Goal: Task Accomplishment & Management: Manage account settings

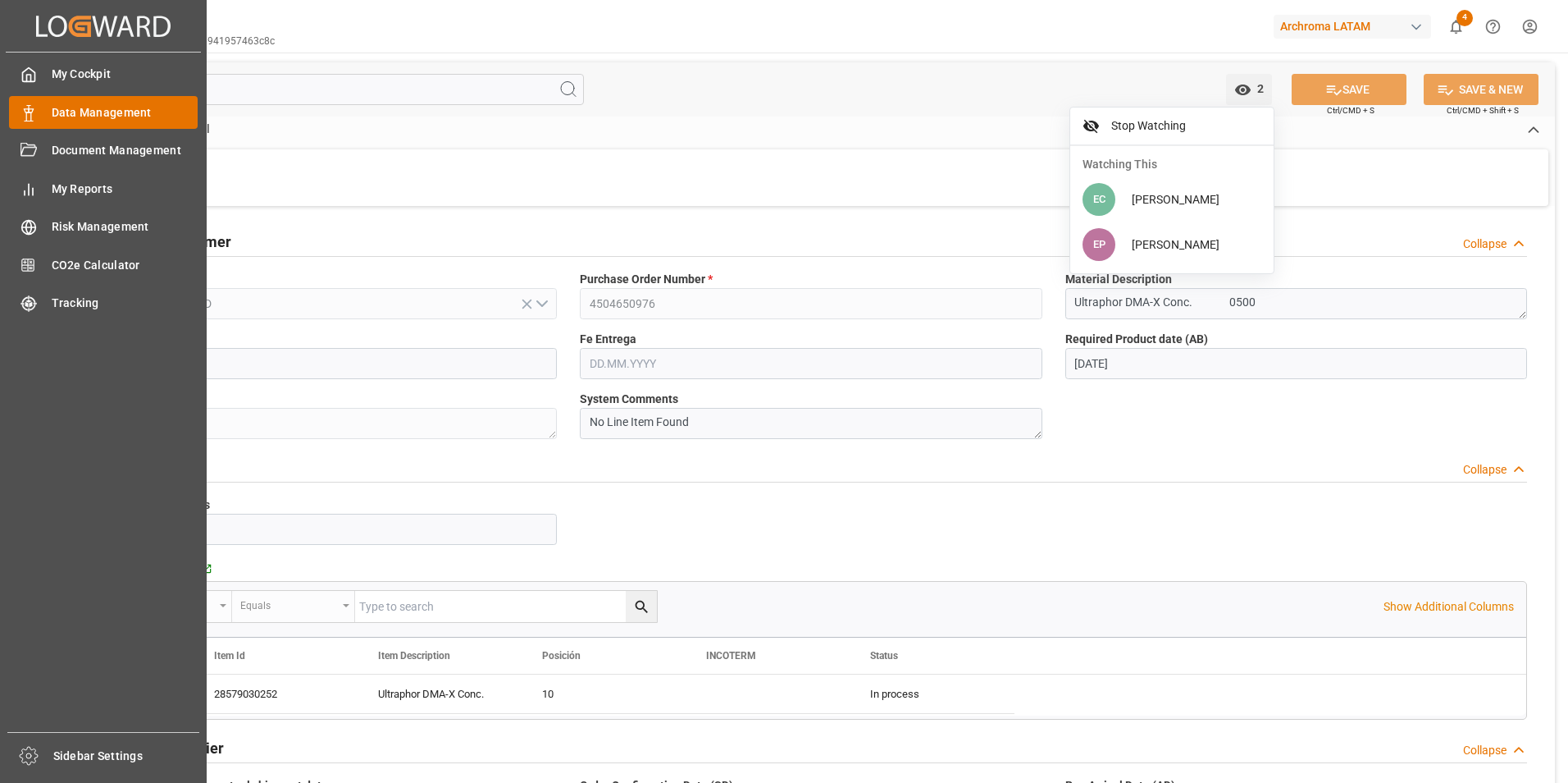
click at [28, 107] on icon at bounding box center [29, 113] width 17 height 17
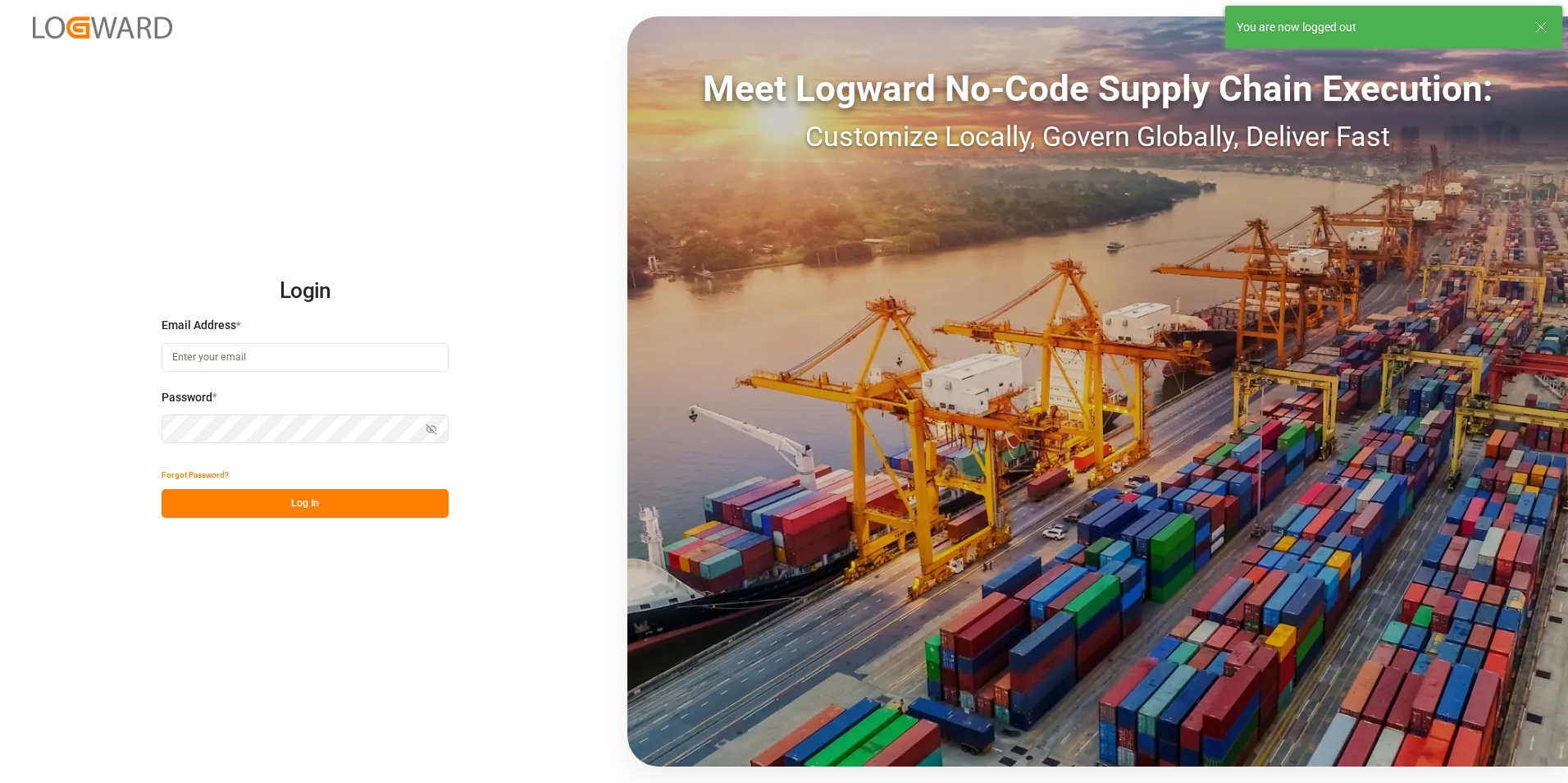
click at [353, 361] on input at bounding box center [304, 357] width 287 height 29
type input "[EMAIL_ADDRESS][DOMAIN_NAME]"
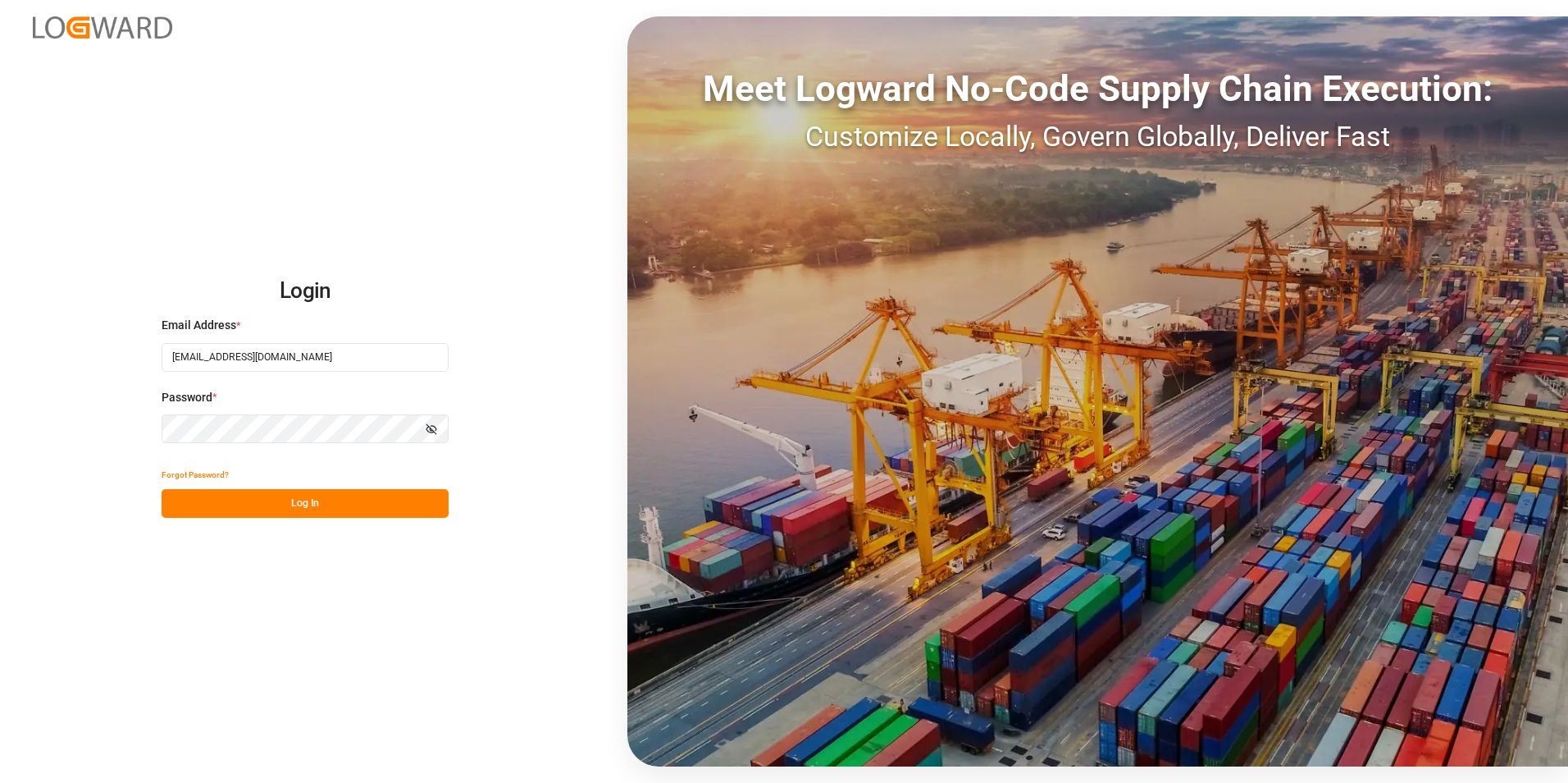
click at [330, 502] on button "Log In" at bounding box center [304, 503] width 287 height 29
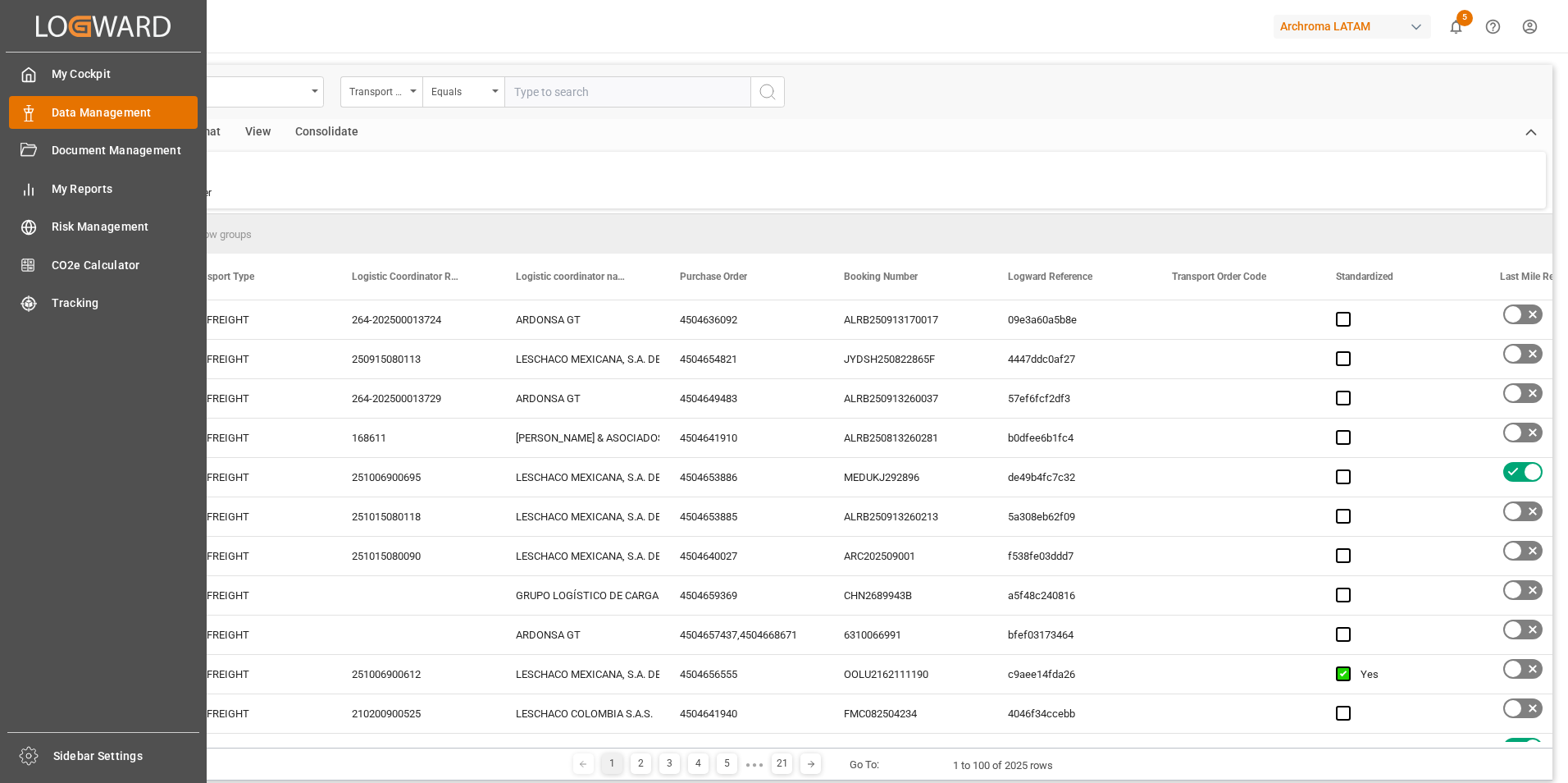
click at [90, 108] on span "Data Management" at bounding box center [125, 112] width 147 height 17
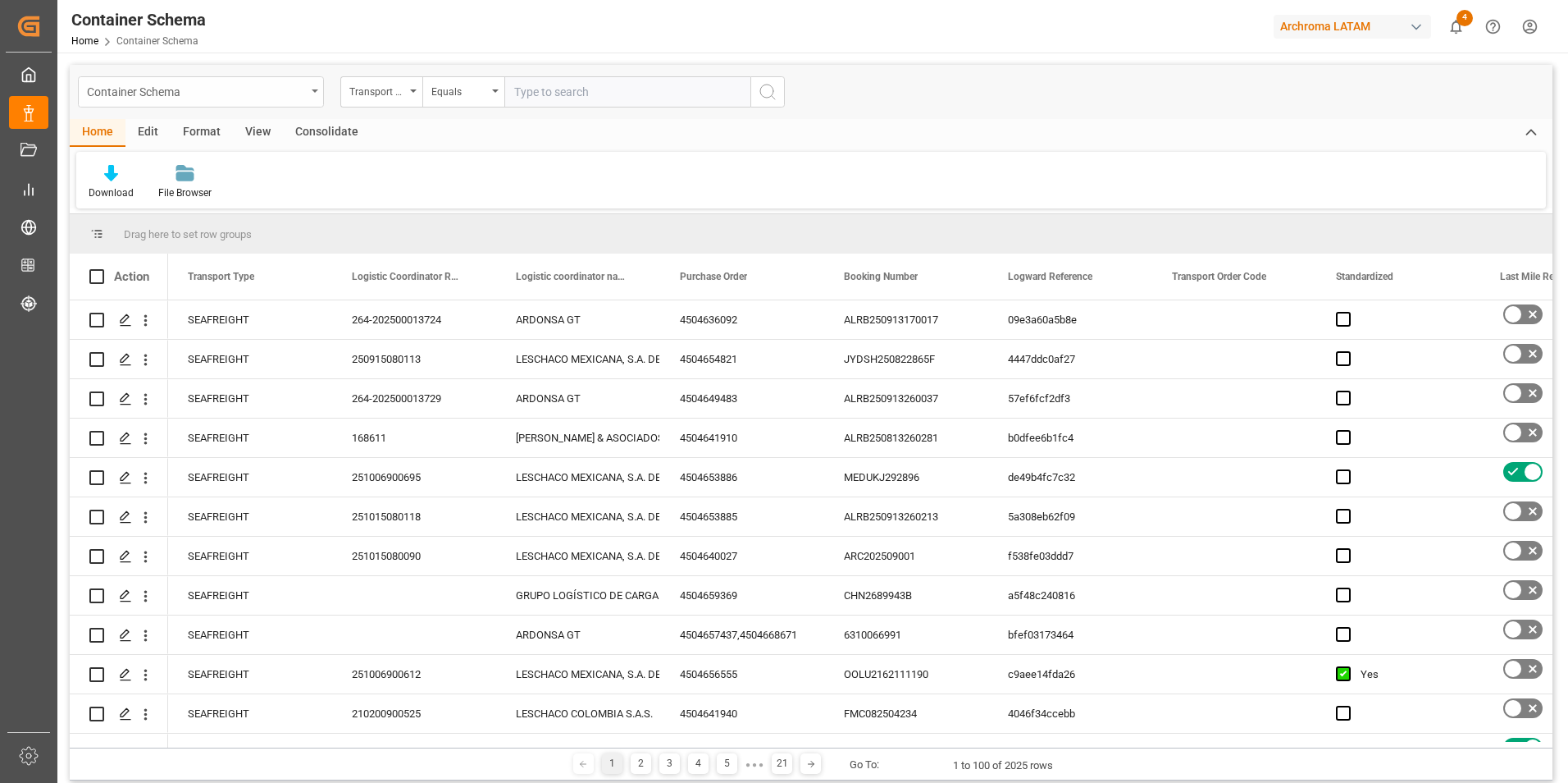
click at [302, 97] on div "Container Schema" at bounding box center [196, 90] width 219 height 21
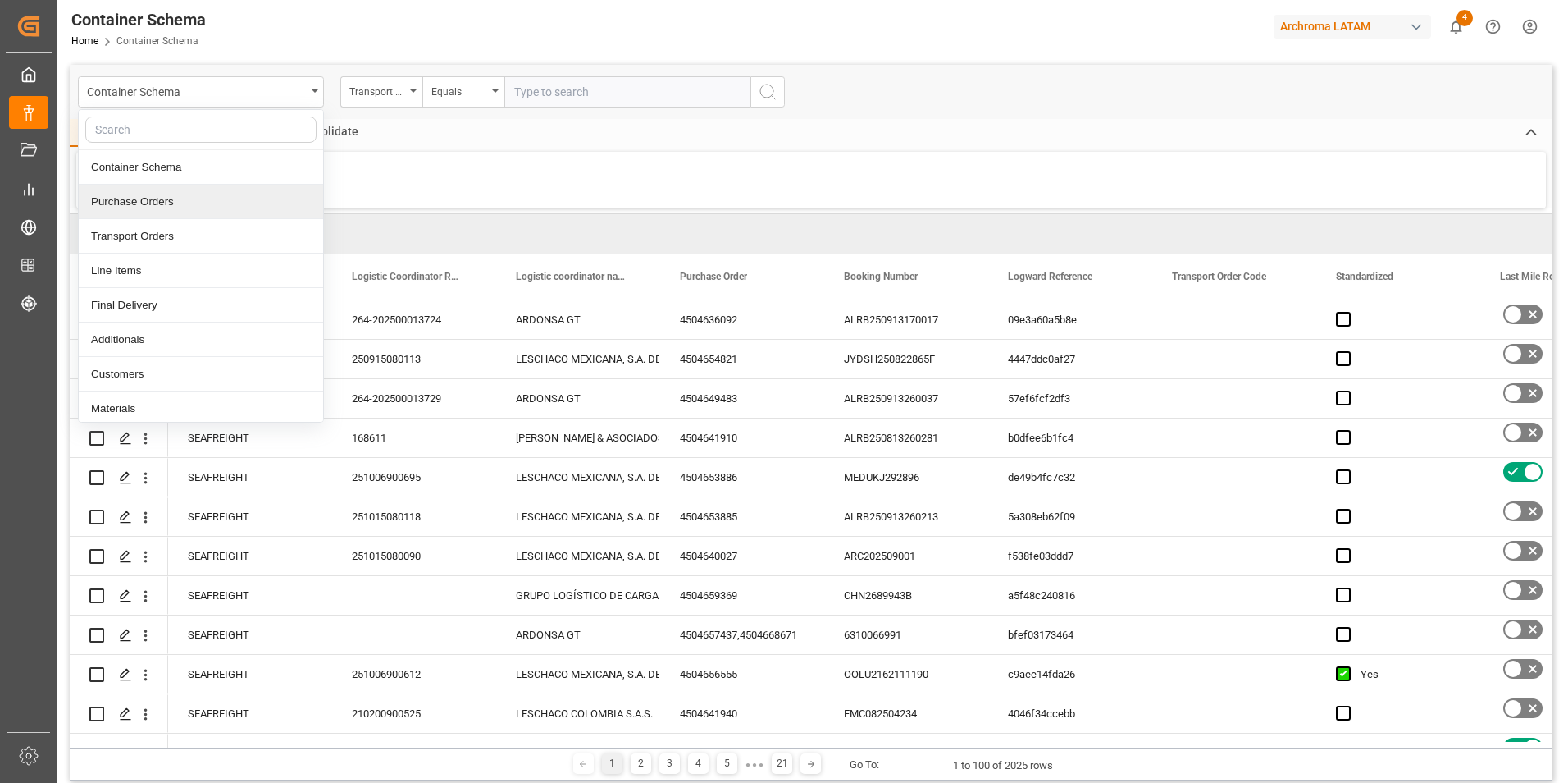
click at [174, 202] on div "Purchase Orders" at bounding box center [200, 201] width 244 height 35
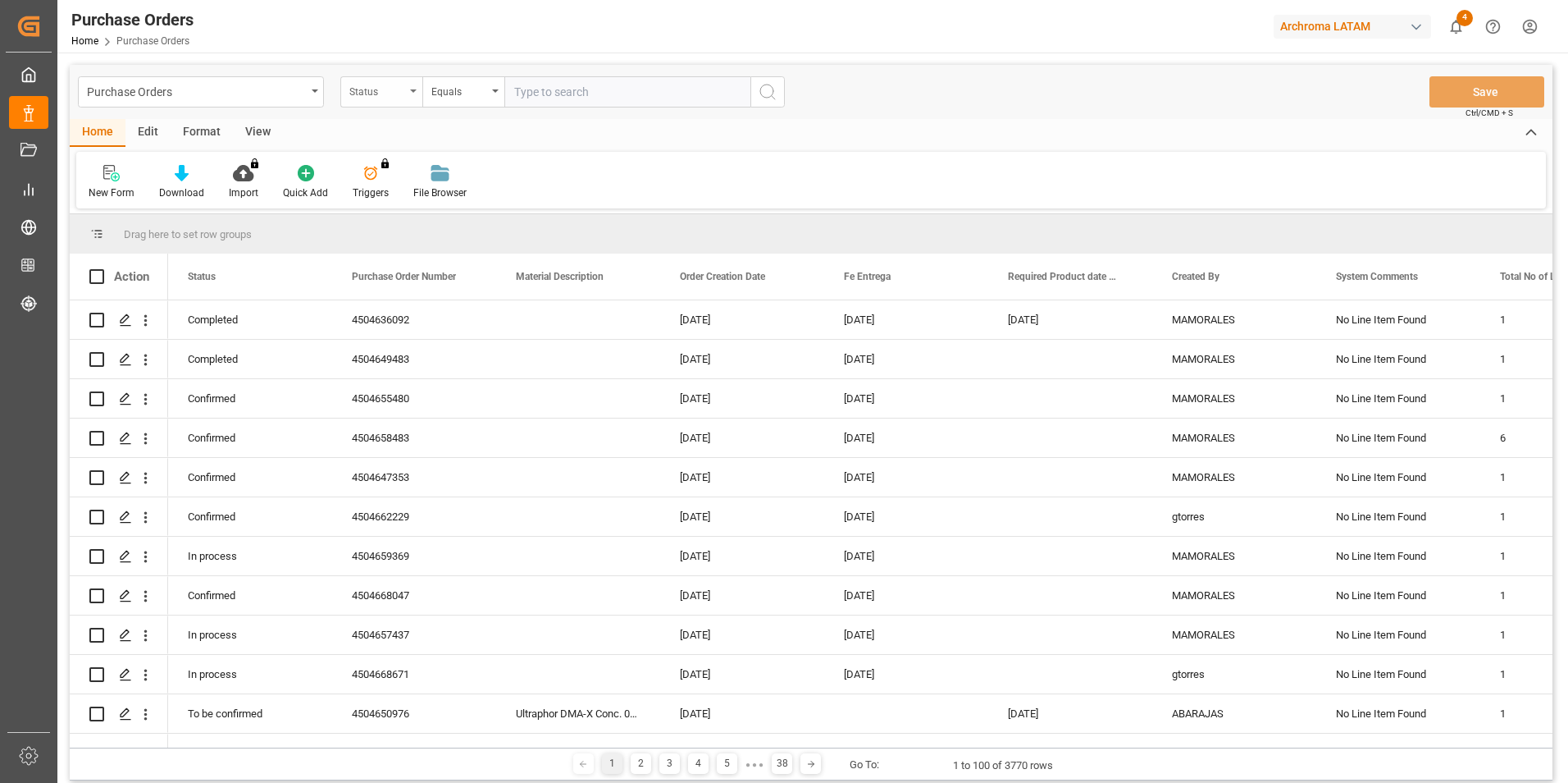
click at [406, 92] on div "Status" at bounding box center [381, 91] width 82 height 31
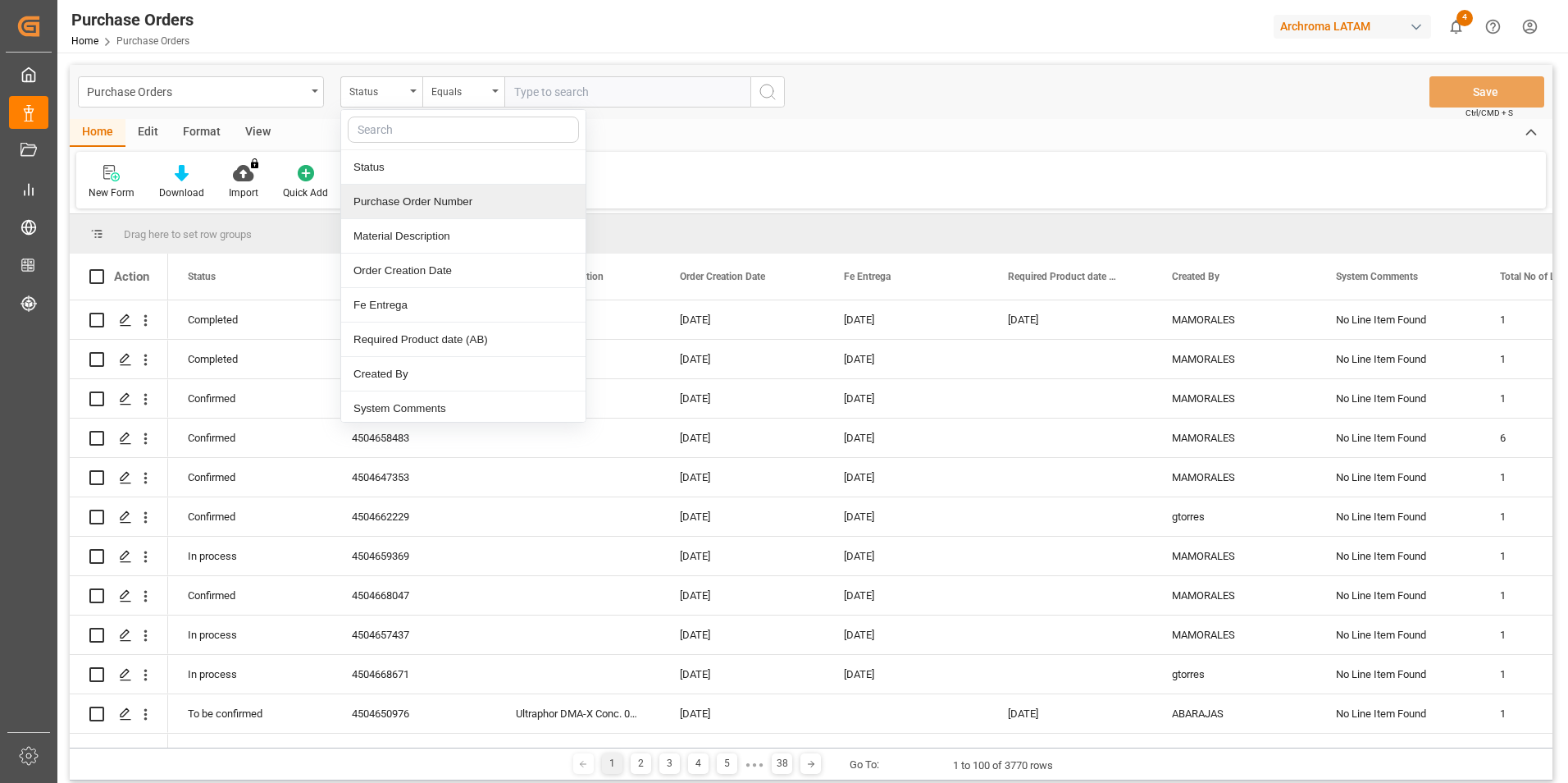
click at [387, 202] on div "Purchase Order Number" at bounding box center [463, 201] width 244 height 35
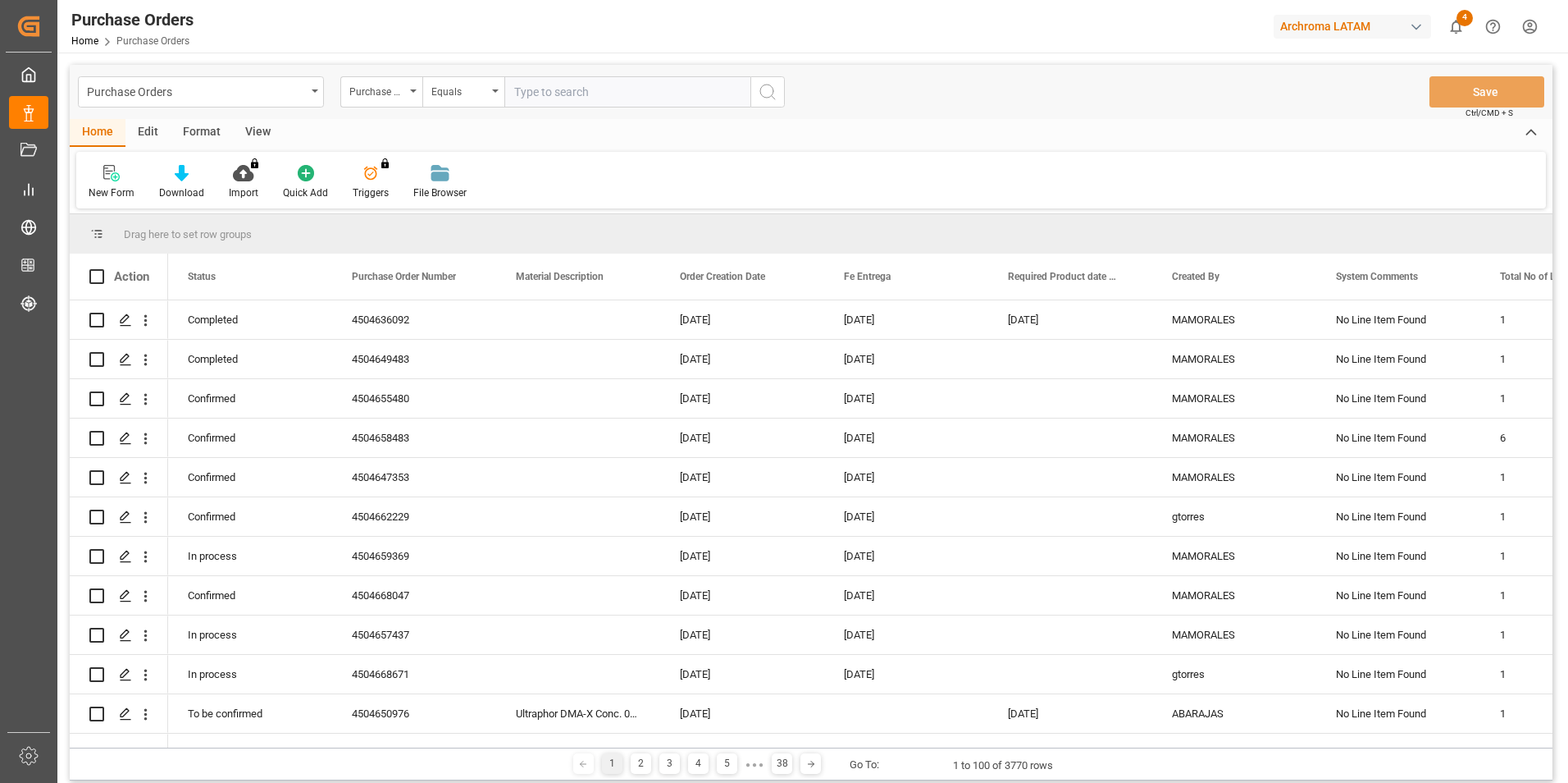
click at [579, 89] on input "text" at bounding box center [628, 91] width 246 height 31
paste input "4504654823"
type input "4504654823"
click at [760, 91] on icon "search button" at bounding box center [768, 92] width 20 height 20
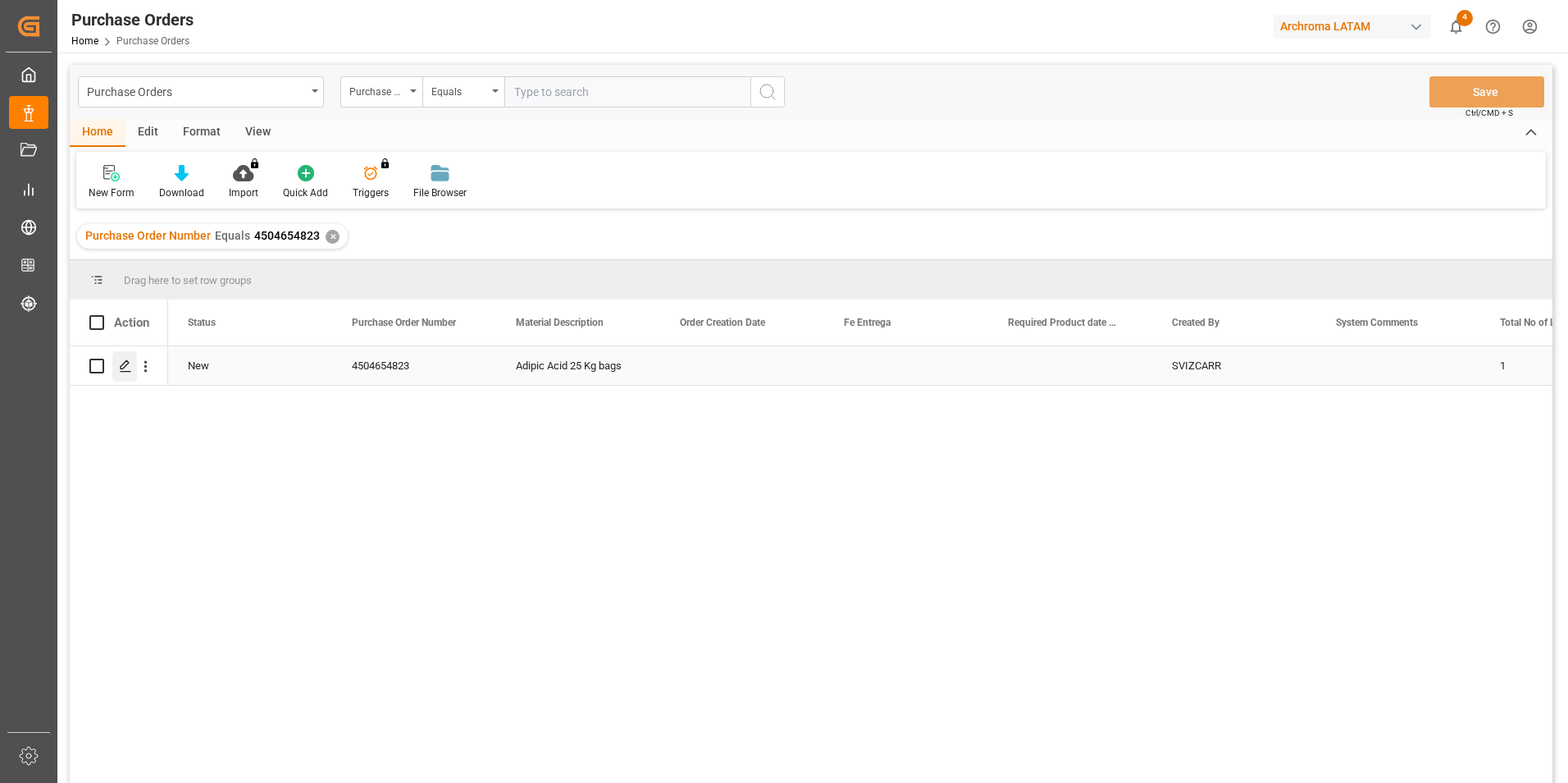
click at [125, 370] on icon "Press SPACE to select this row." at bounding box center [125, 365] width 13 height 13
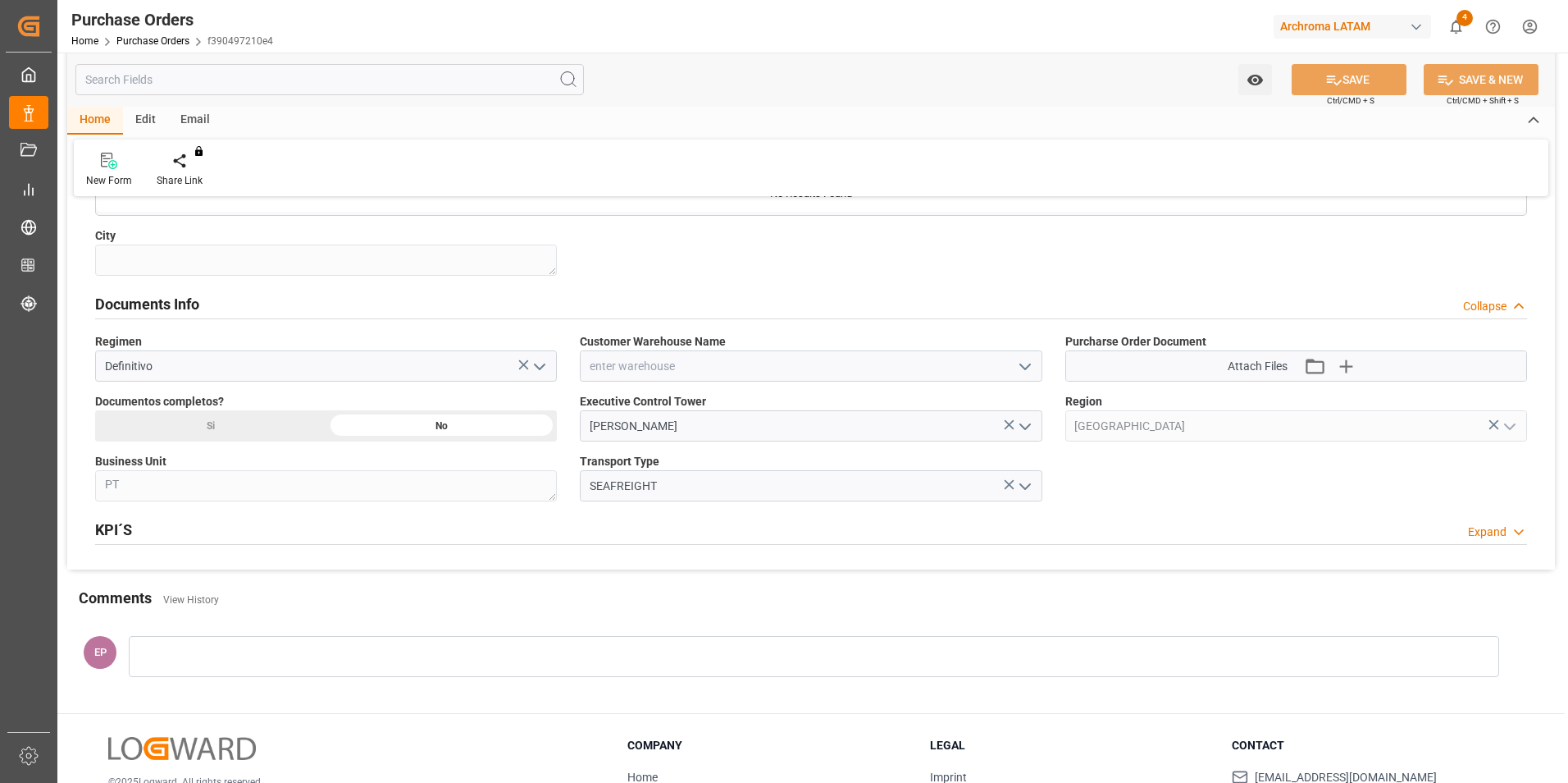
scroll to position [985, 0]
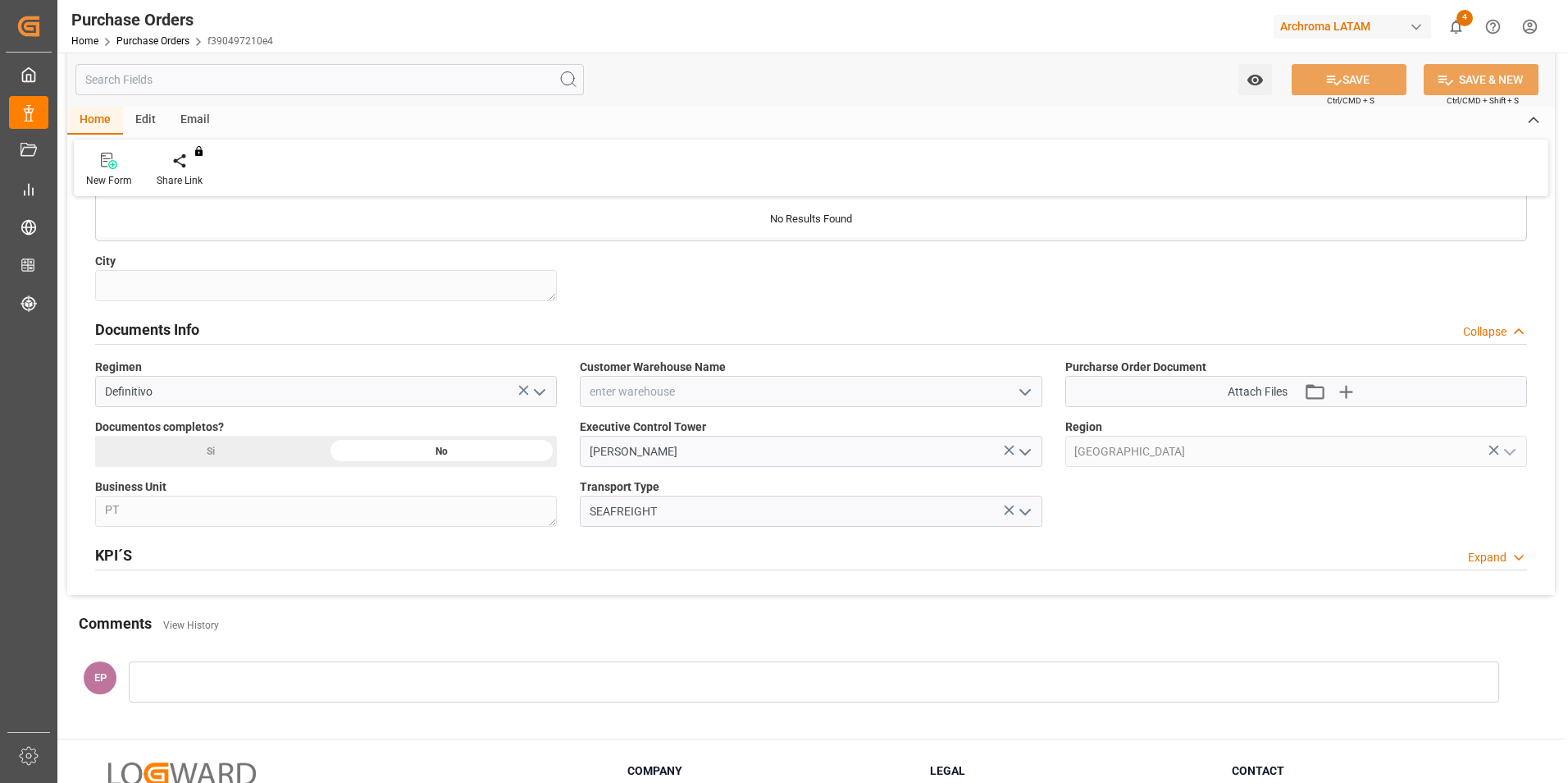
click at [1023, 390] on icon "open menu" at bounding box center [1025, 392] width 20 height 20
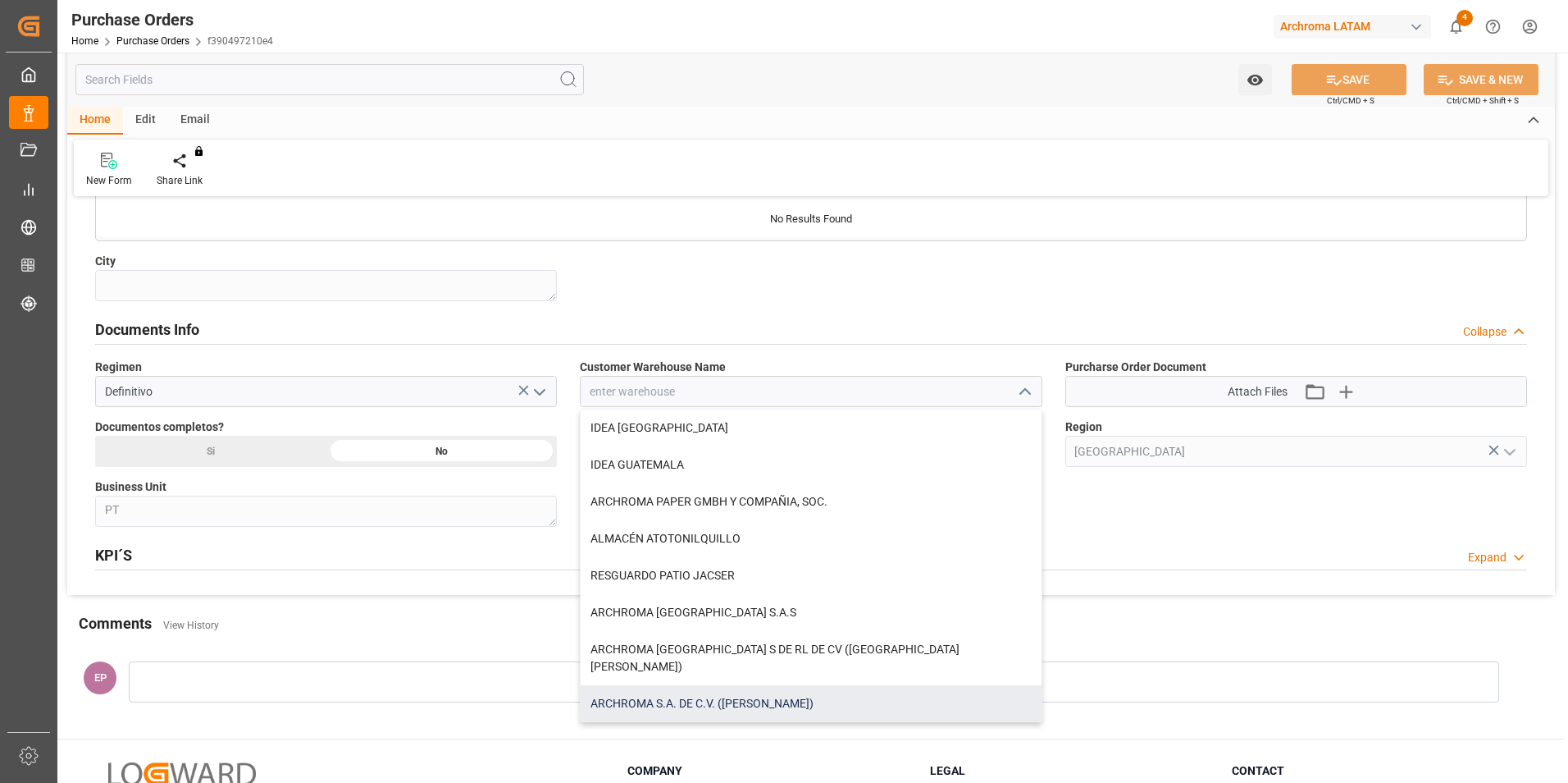
scroll to position [82, 0]
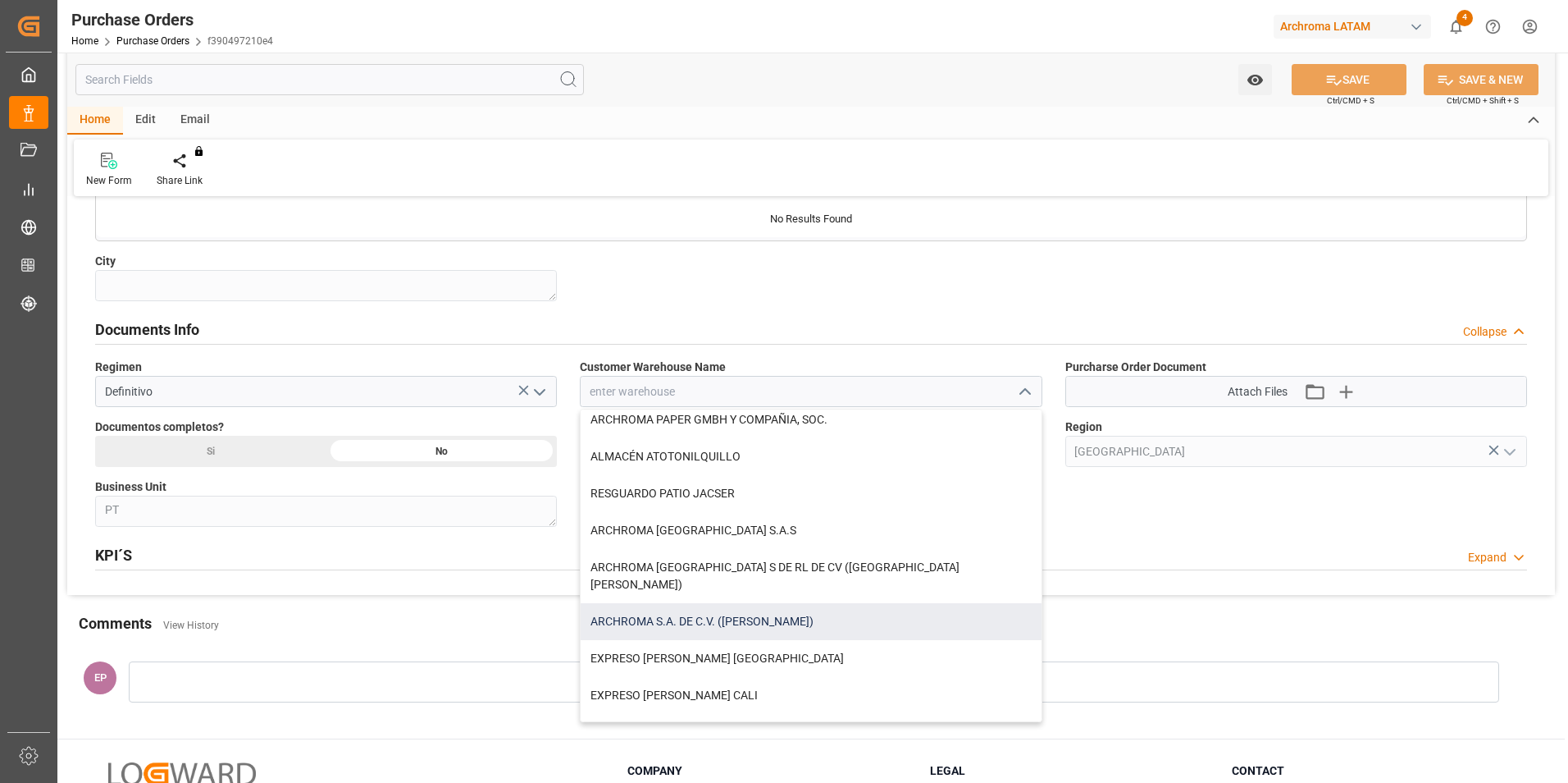
click at [709, 606] on div "ARCHROMA S.A. DE C.V. ([PERSON_NAME])" at bounding box center [811, 621] width 460 height 37
type input "ARCHROMA S.A. DE C.V. ([PERSON_NAME])"
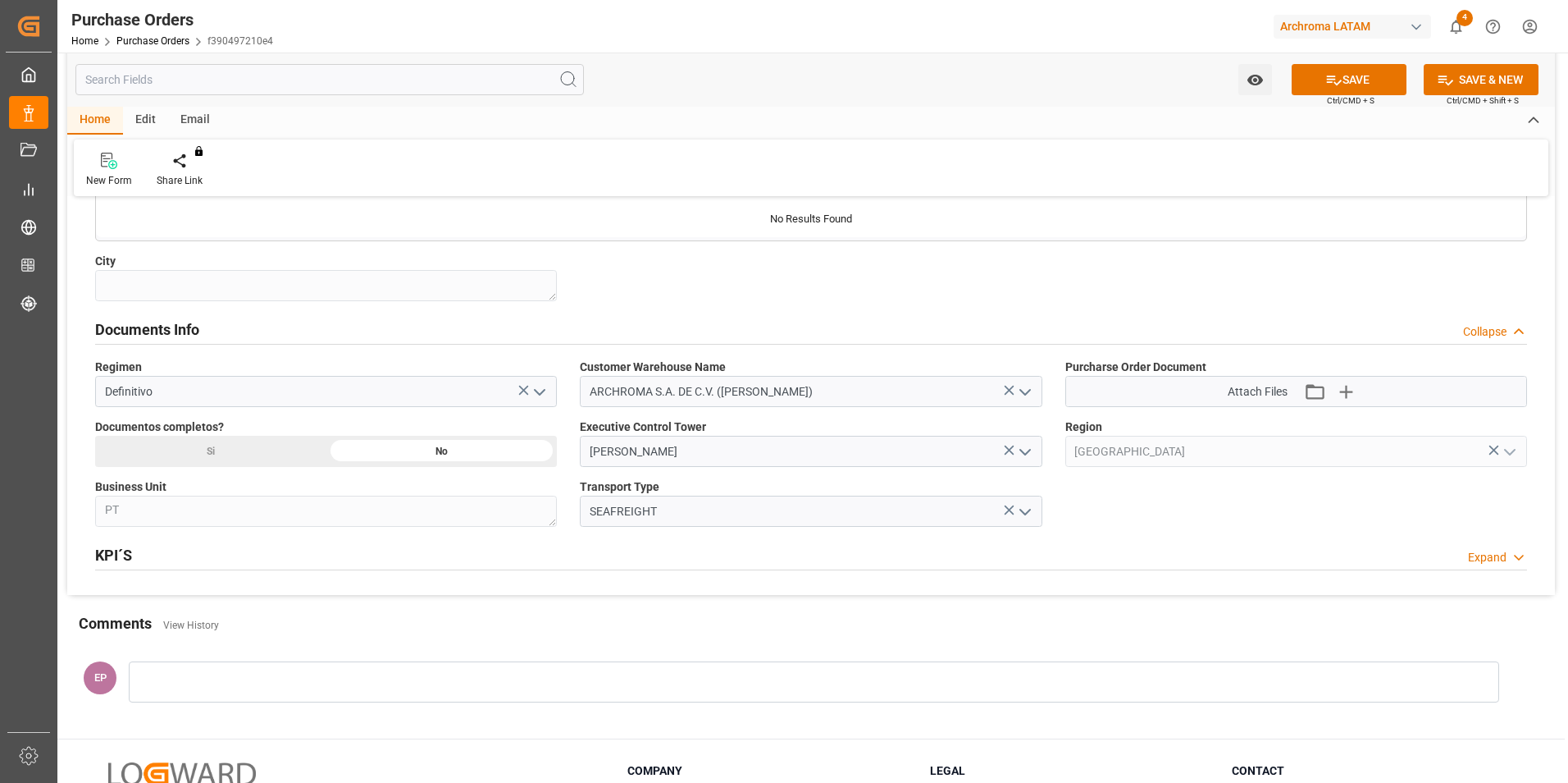
click at [202, 450] on div "Si" at bounding box center [210, 451] width 231 height 31
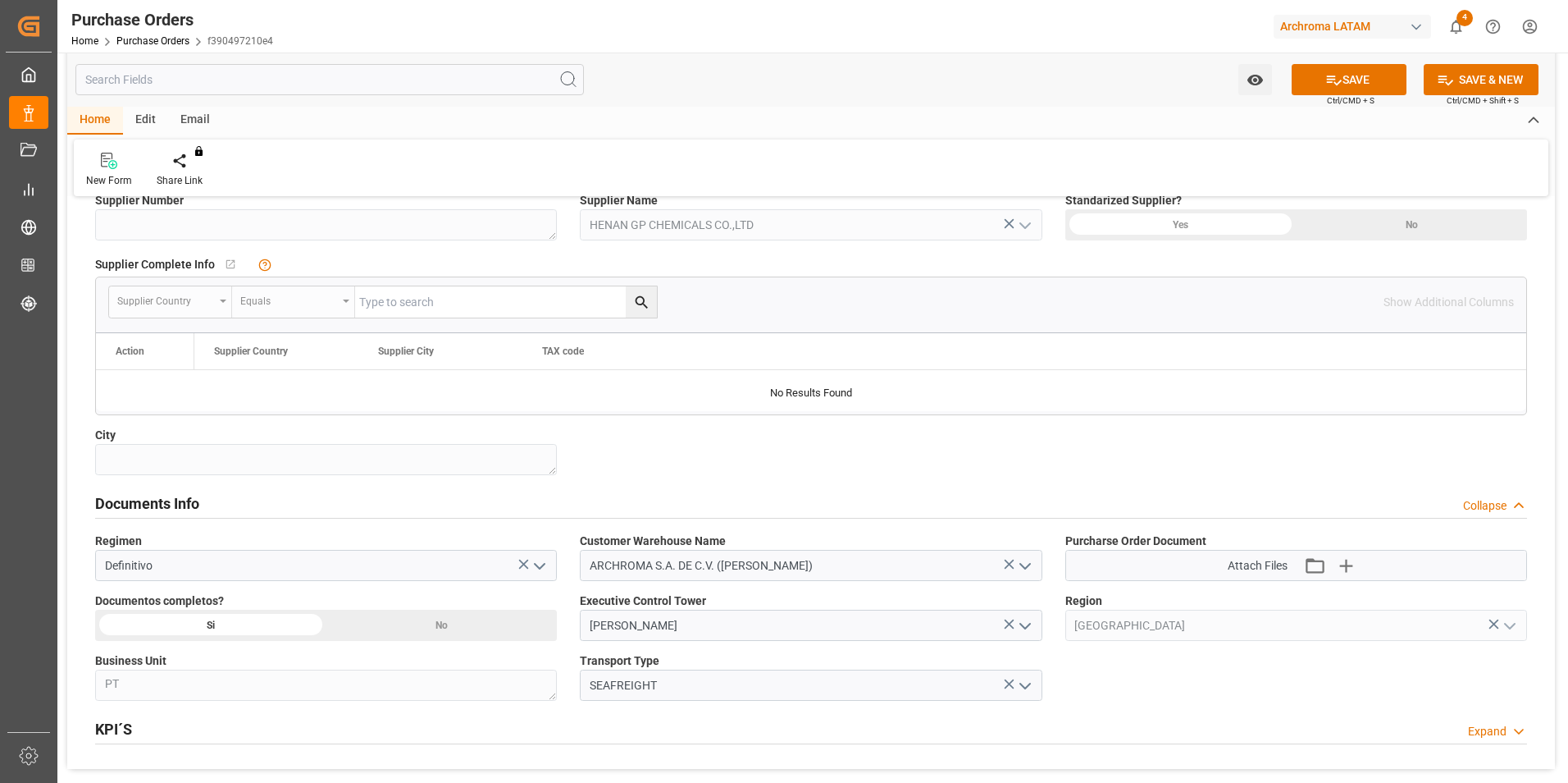
scroll to position [799, 0]
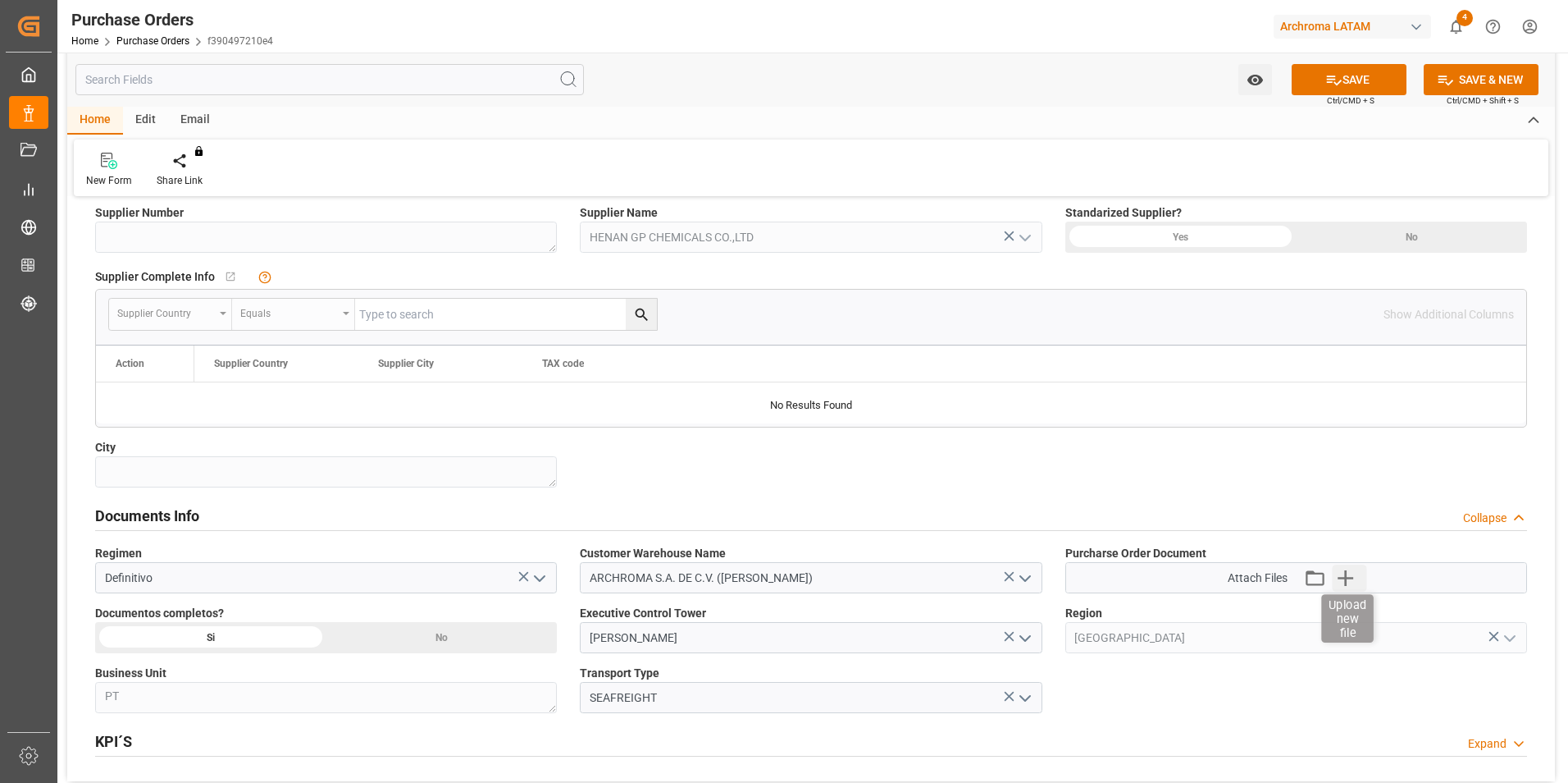
click at [1351, 573] on icon "button" at bounding box center [1346, 578] width 26 height 26
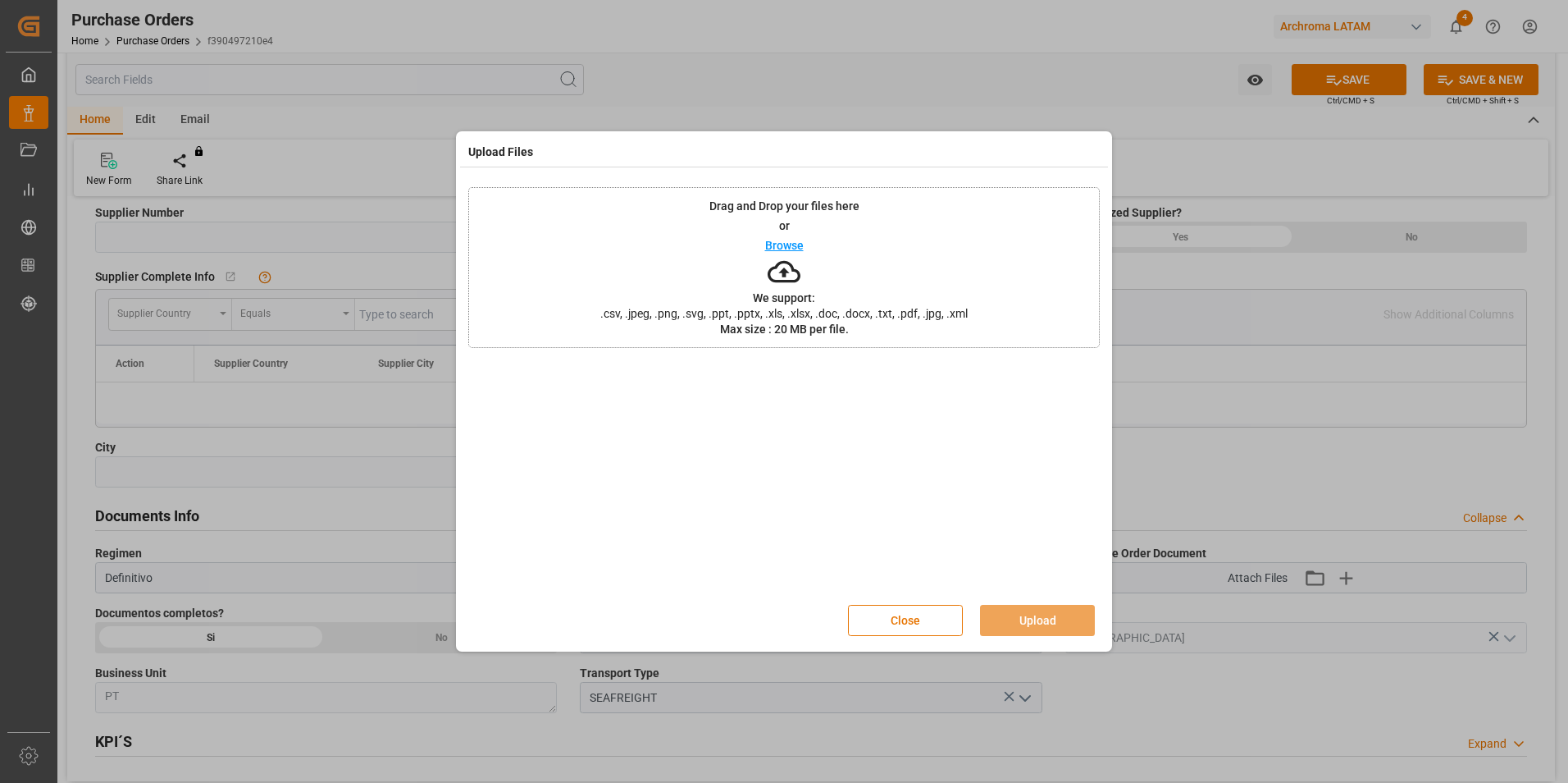
click at [790, 246] on p "Browse" at bounding box center [784, 246] width 39 height 12
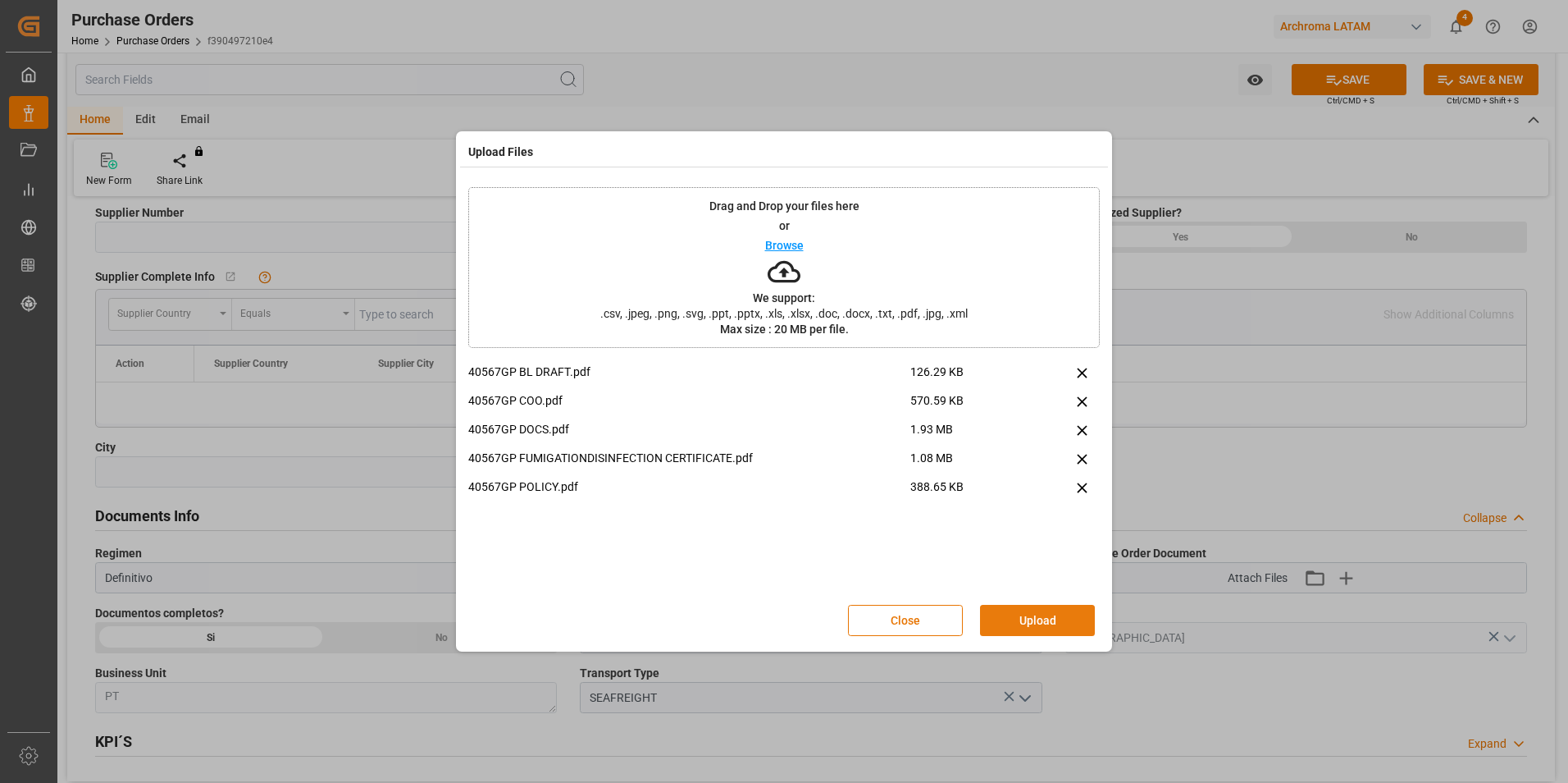
click at [1022, 618] on button "Upload" at bounding box center [1037, 620] width 115 height 31
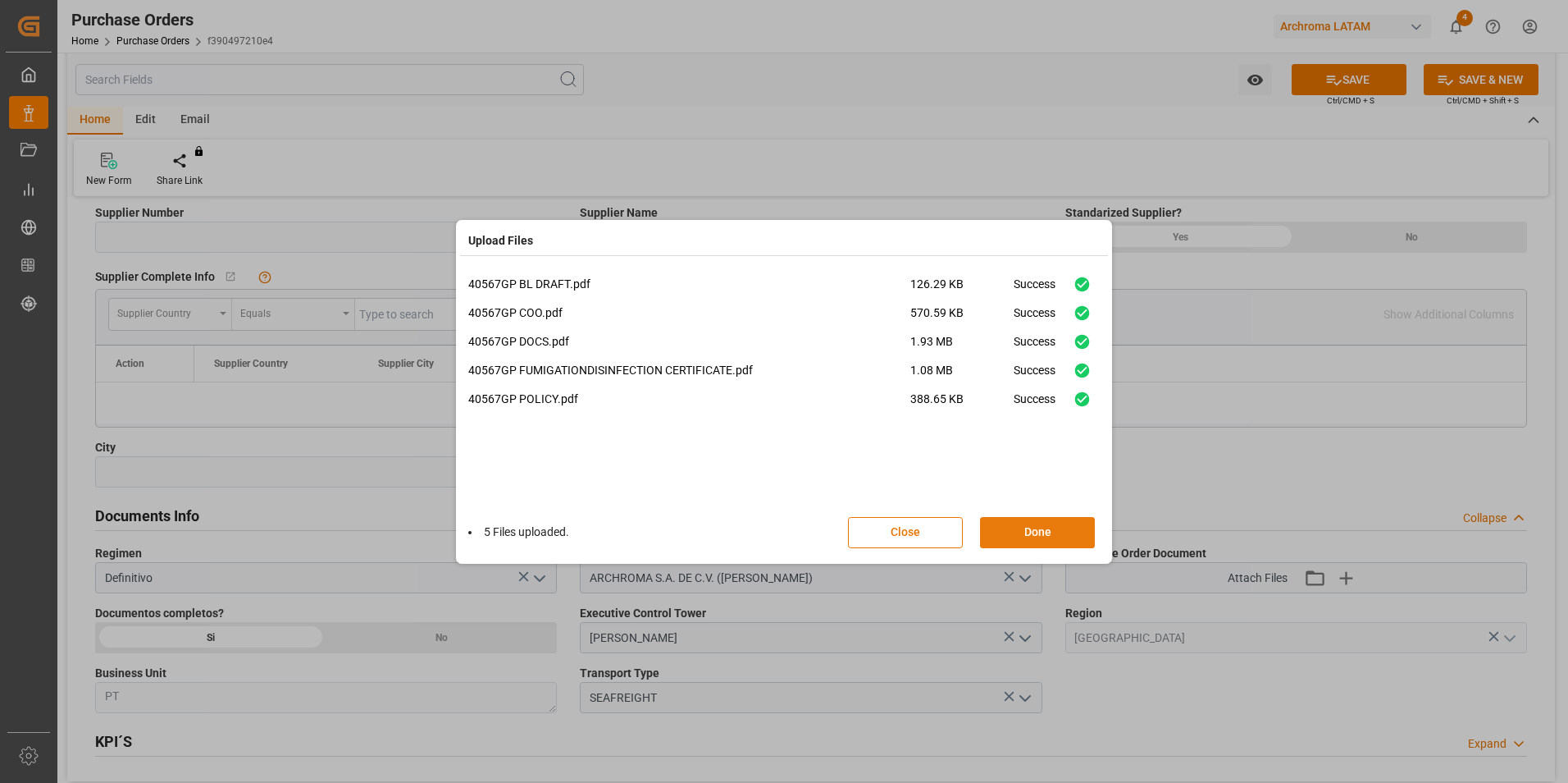
click at [1083, 534] on button "Done" at bounding box center [1037, 532] width 115 height 31
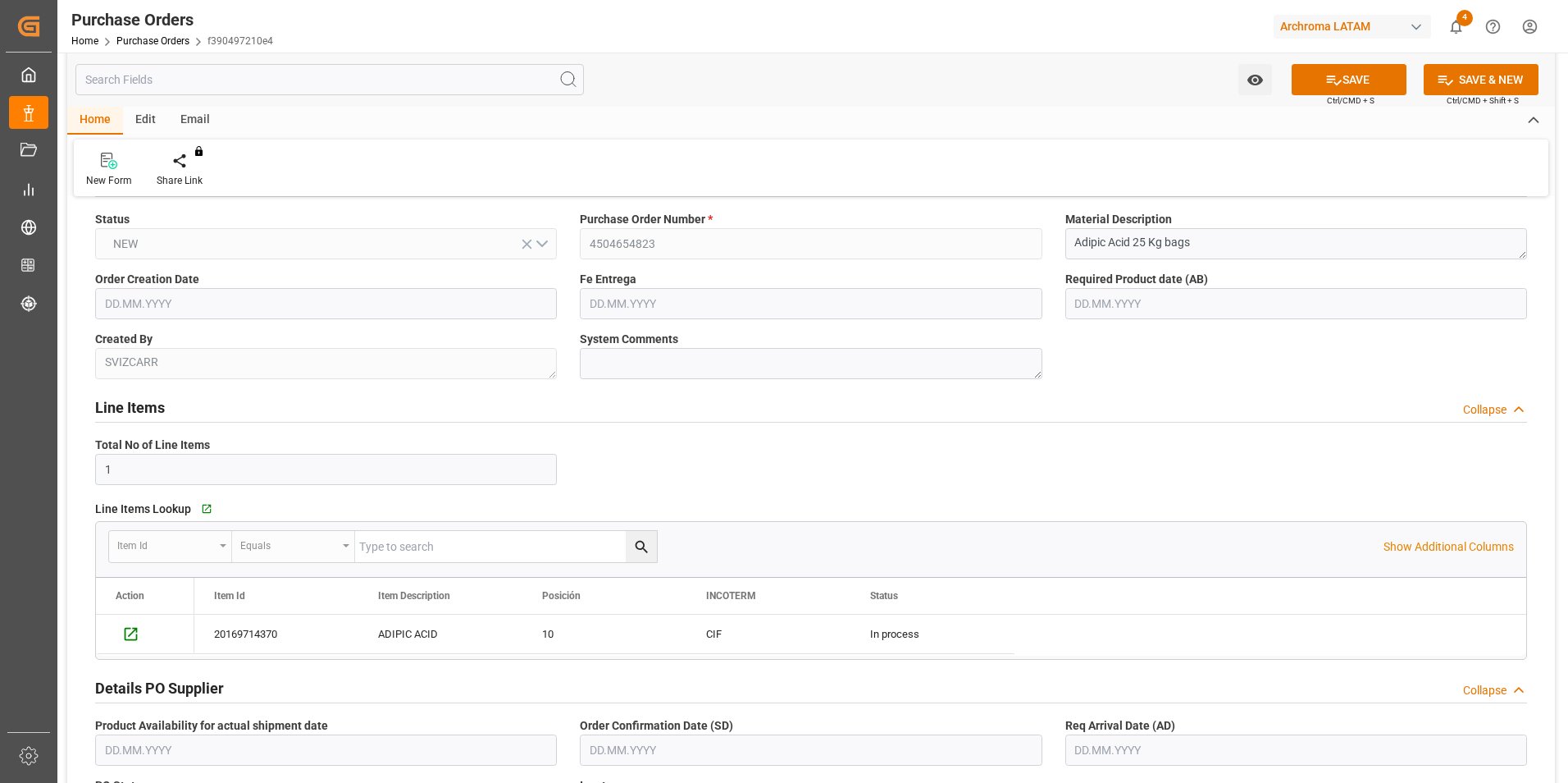
scroll to position [0, 0]
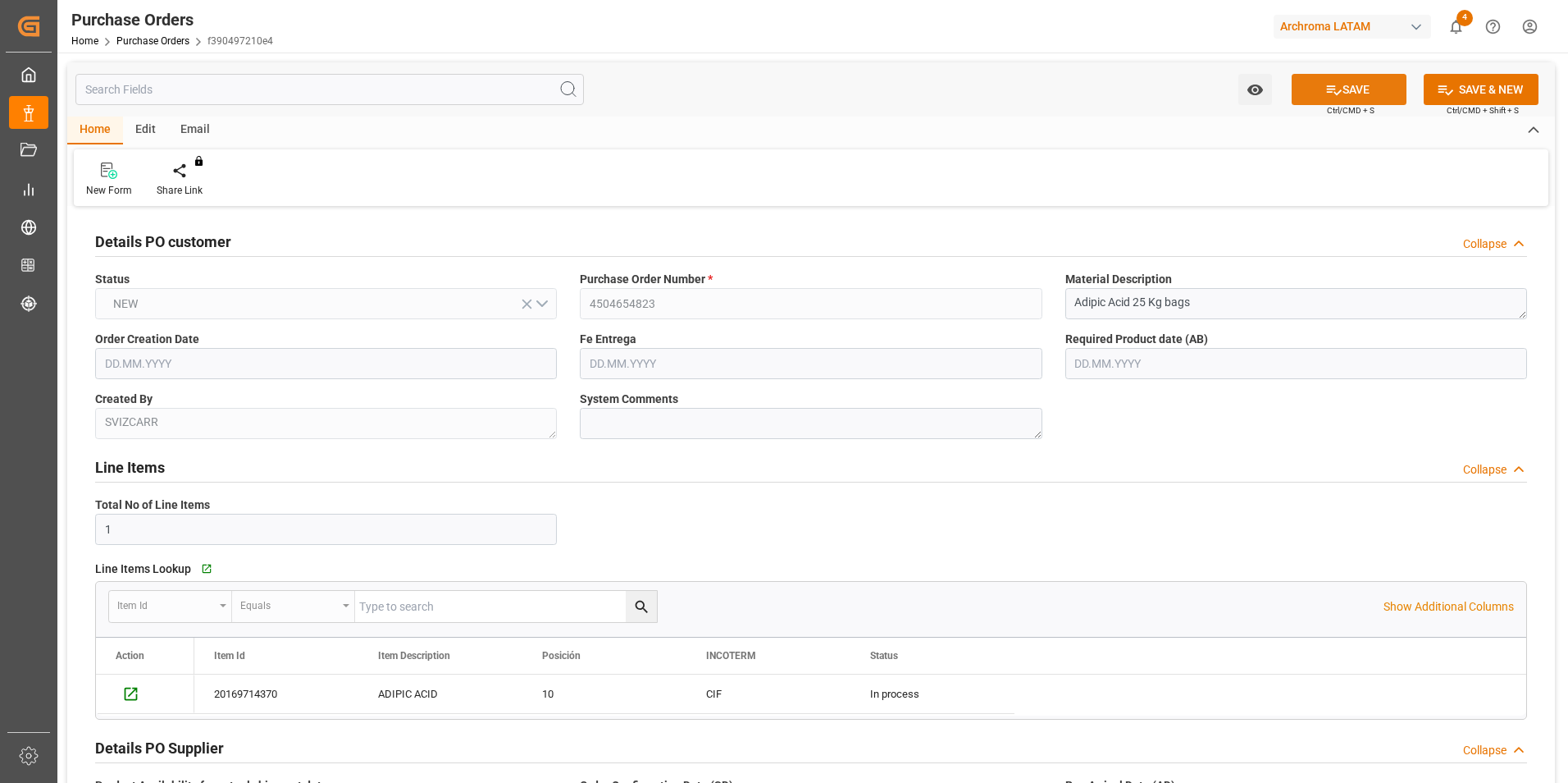
click at [1359, 83] on button "SAVE" at bounding box center [1350, 88] width 115 height 31
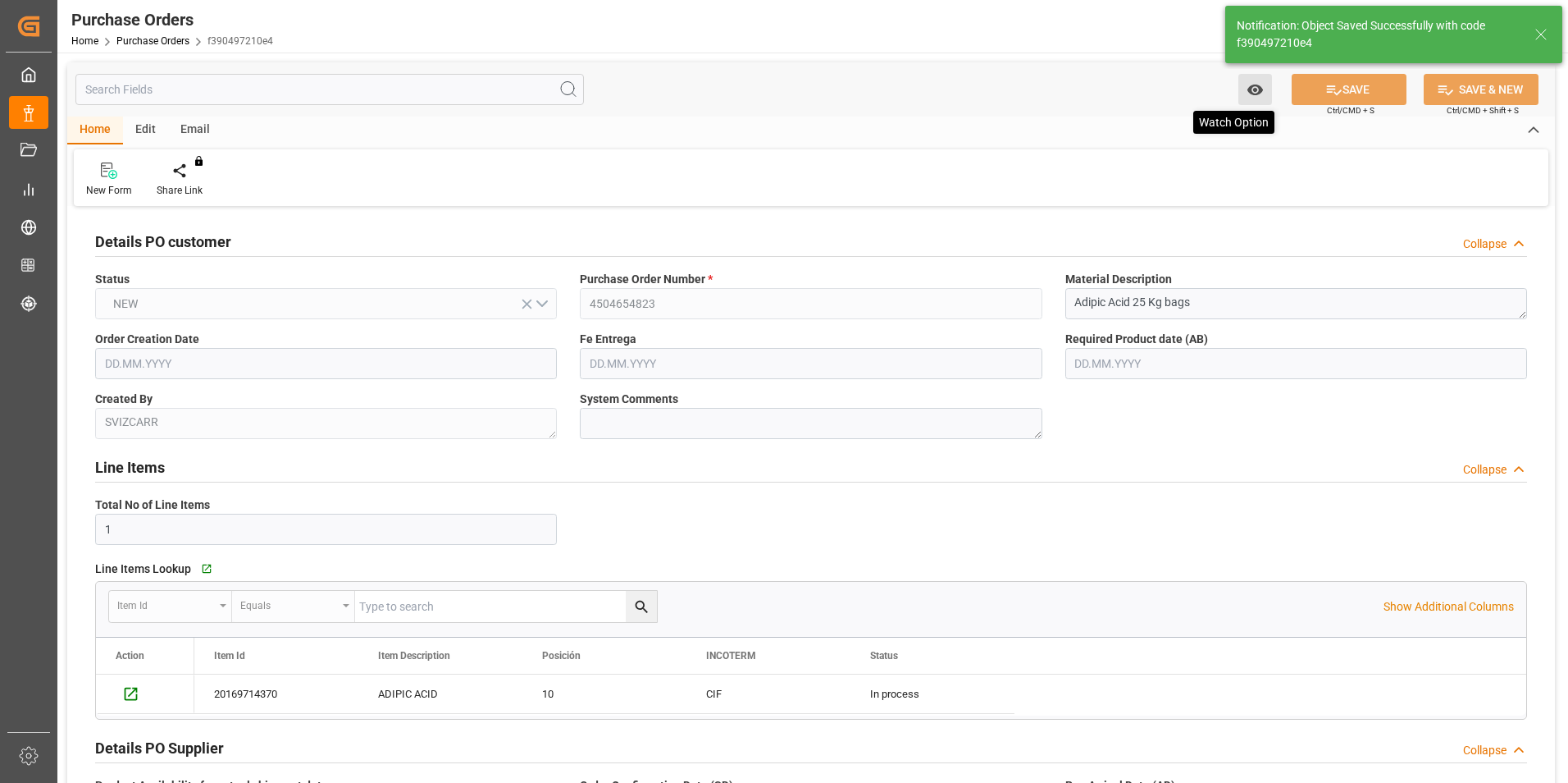
click at [1251, 90] on icon "open menu" at bounding box center [1255, 89] width 16 height 11
click at [1198, 122] on span "Start Watching" at bounding box center [1187, 125] width 150 height 17
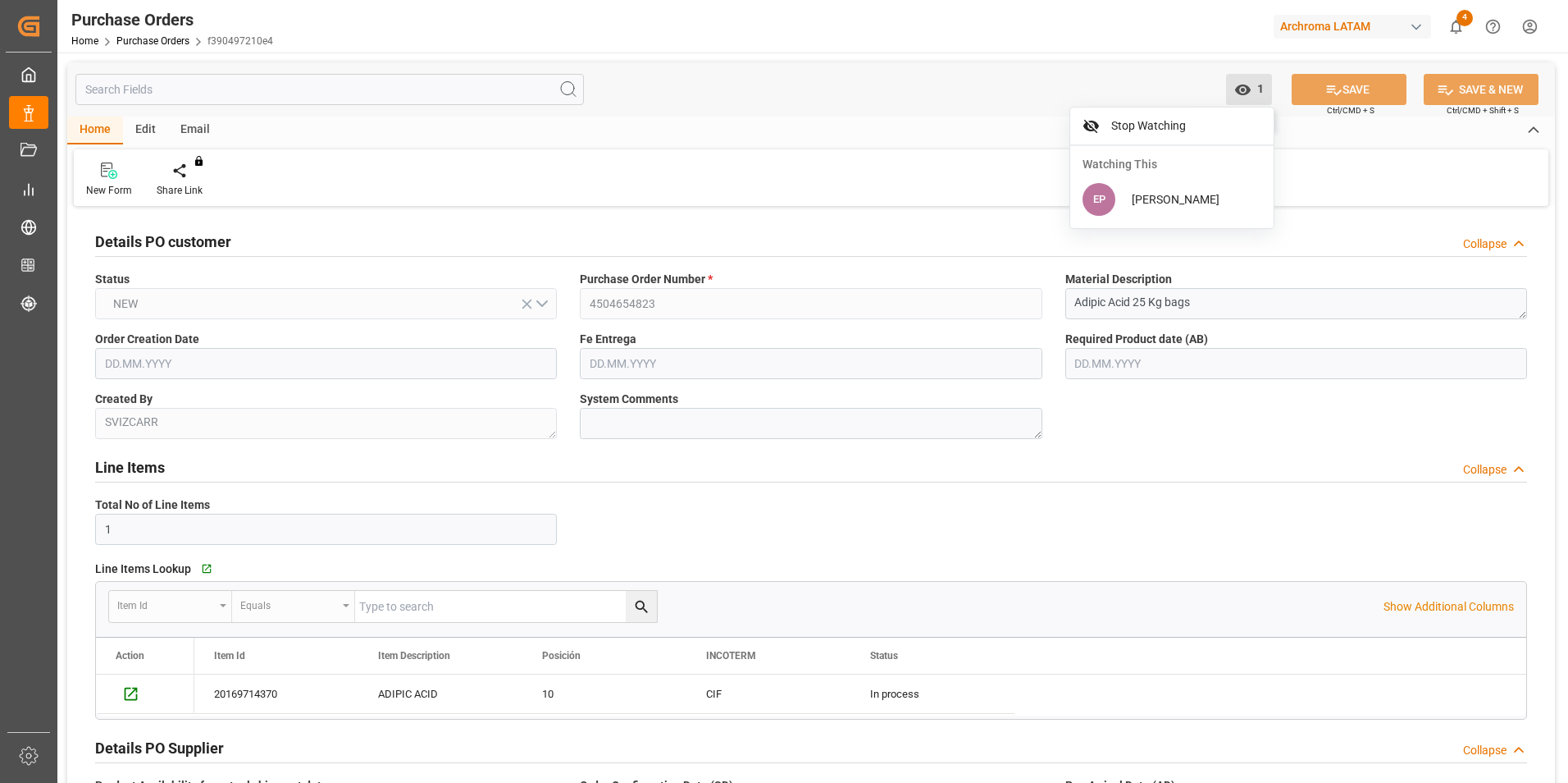
click at [1246, 91] on icon "close menu" at bounding box center [1243, 89] width 17 height 17
click at [1246, 91] on icon "open menu" at bounding box center [1243, 89] width 17 height 17
click at [1248, 89] on icon "close menu" at bounding box center [1243, 89] width 16 height 11
click at [1241, 96] on icon "open menu" at bounding box center [1243, 89] width 17 height 17
click at [1239, 95] on icon "open menu" at bounding box center [1243, 89] width 17 height 17
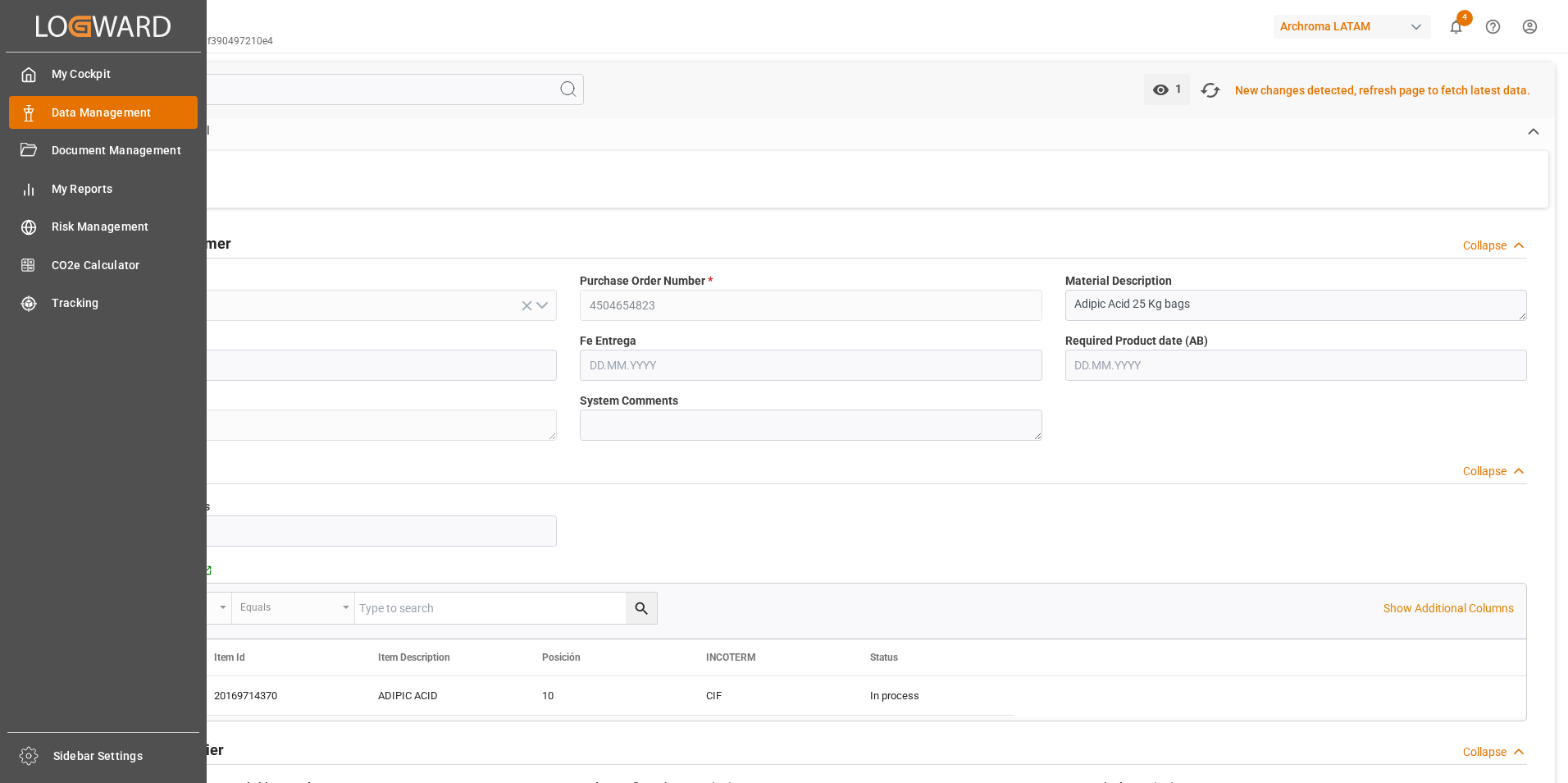
click at [59, 107] on span "Data Management" at bounding box center [125, 112] width 147 height 17
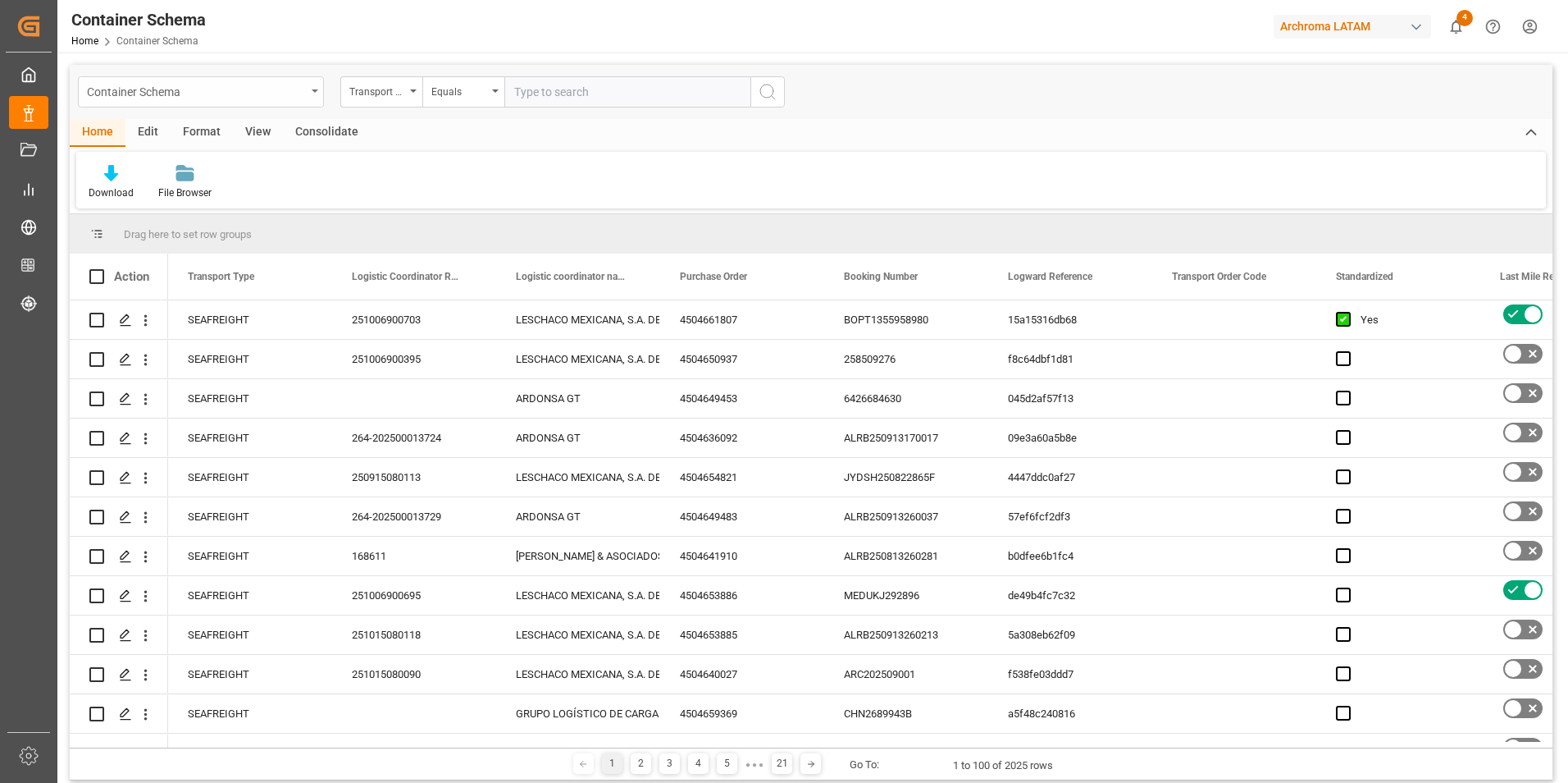
click at [315, 98] on div "Container Schema" at bounding box center [201, 91] width 246 height 31
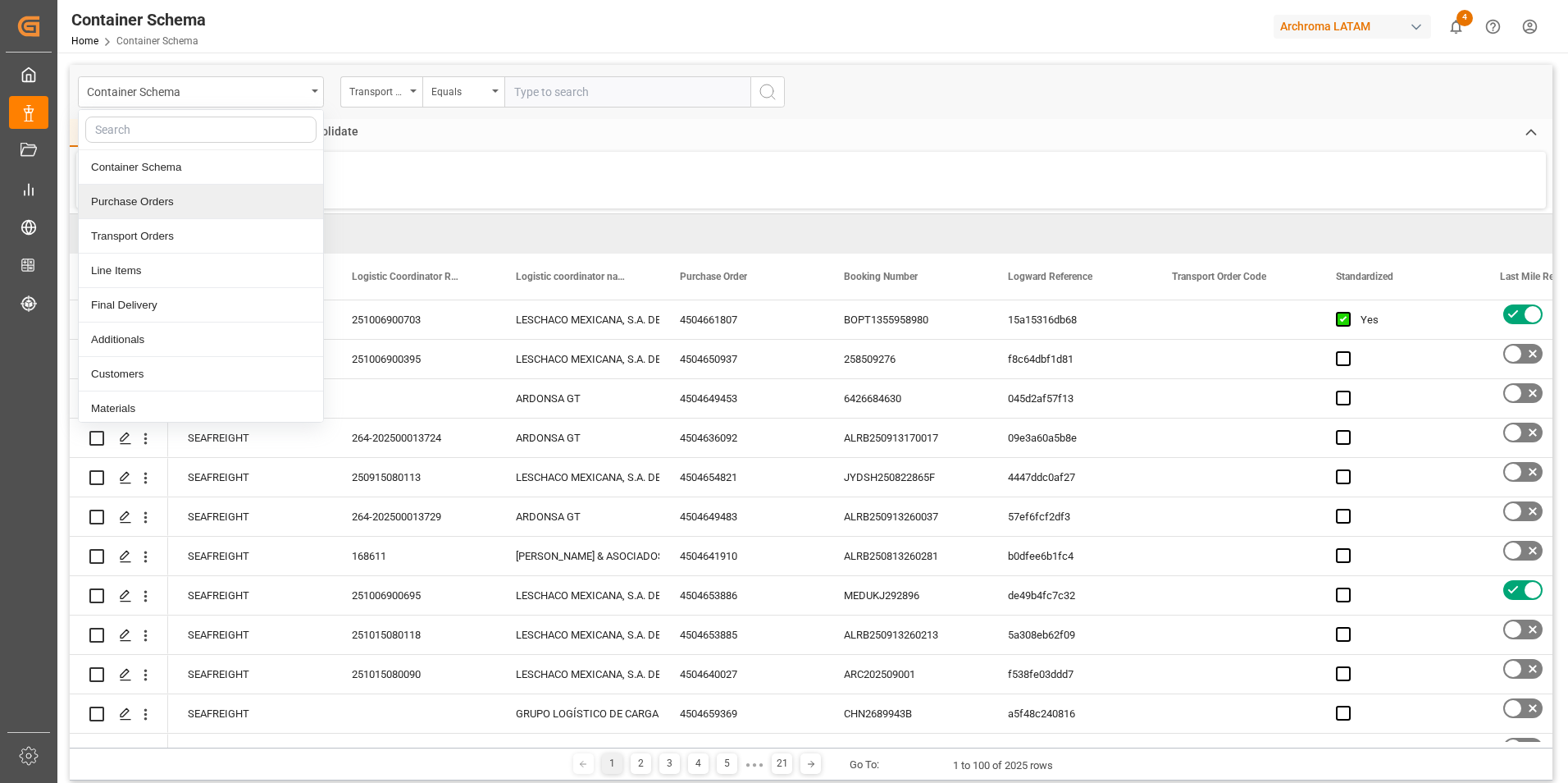
click at [152, 197] on div "Purchase Orders" at bounding box center [200, 201] width 244 height 35
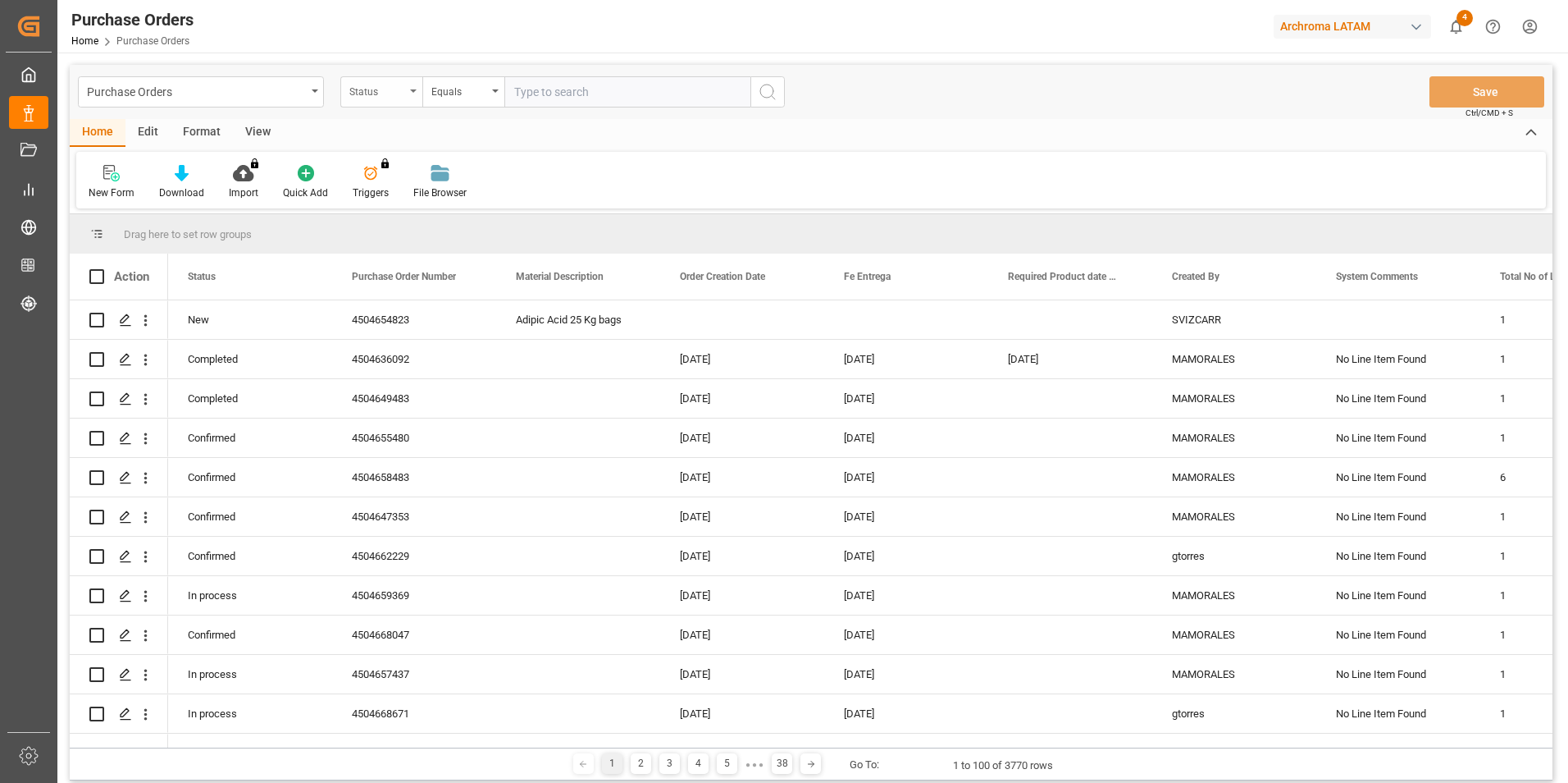
click at [407, 92] on div "Status" at bounding box center [381, 91] width 82 height 31
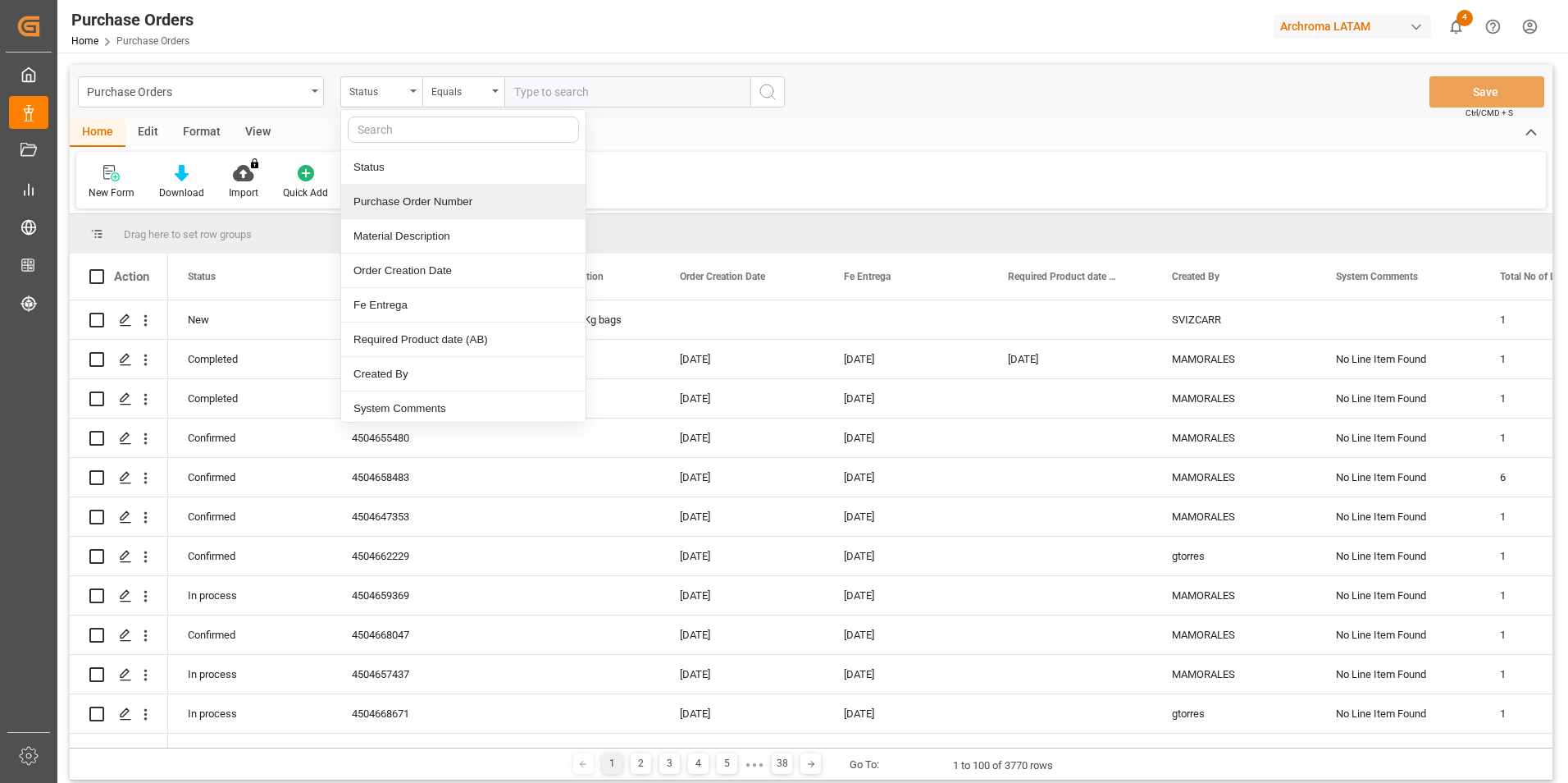
click at [427, 206] on div "Purchase Order Number" at bounding box center [463, 201] width 244 height 35
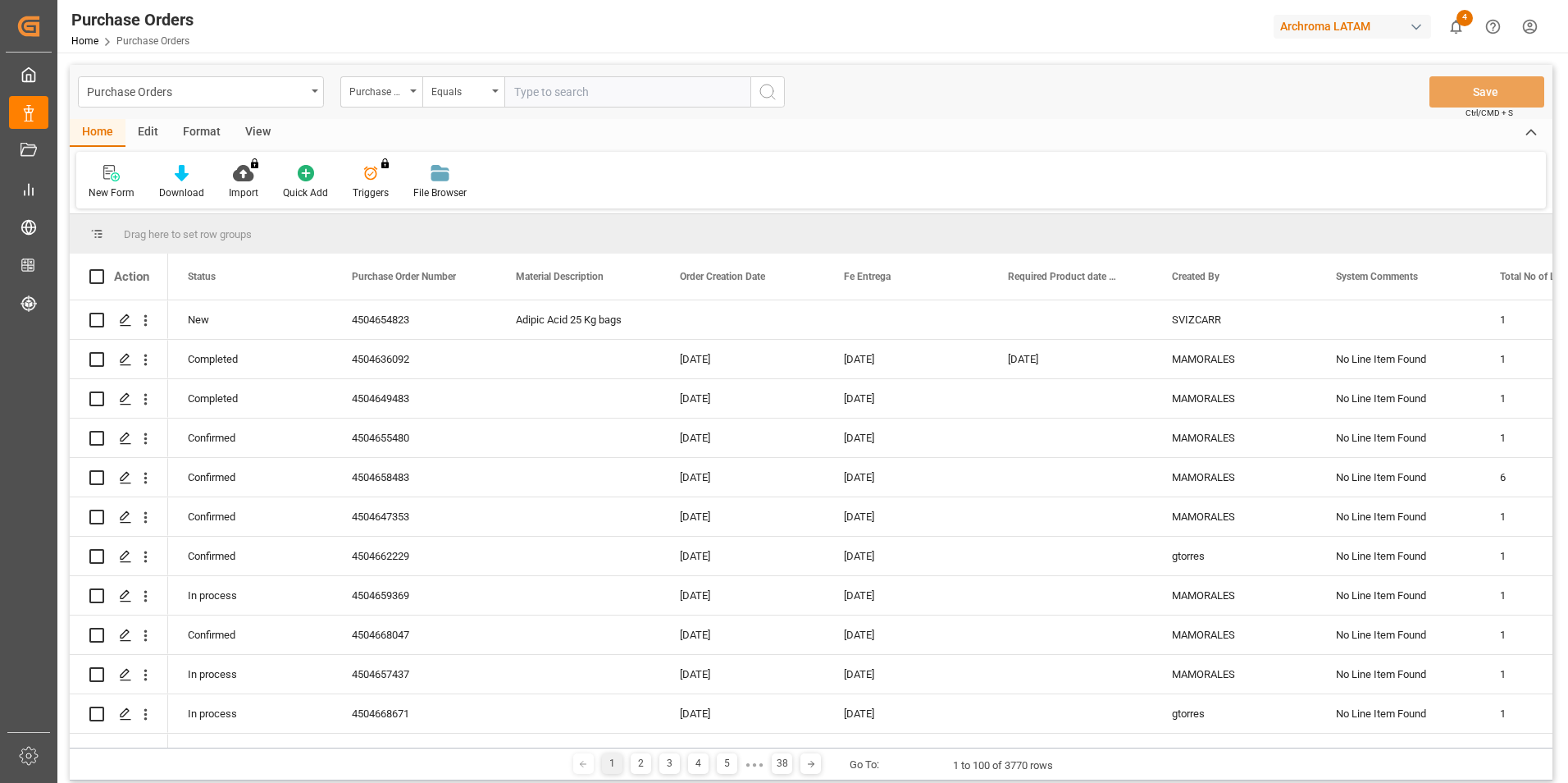
click at [546, 90] on input "text" at bounding box center [628, 91] width 246 height 31
paste input "4504646345"
type input "4504646345"
click at [771, 98] on icon "search button" at bounding box center [768, 92] width 20 height 20
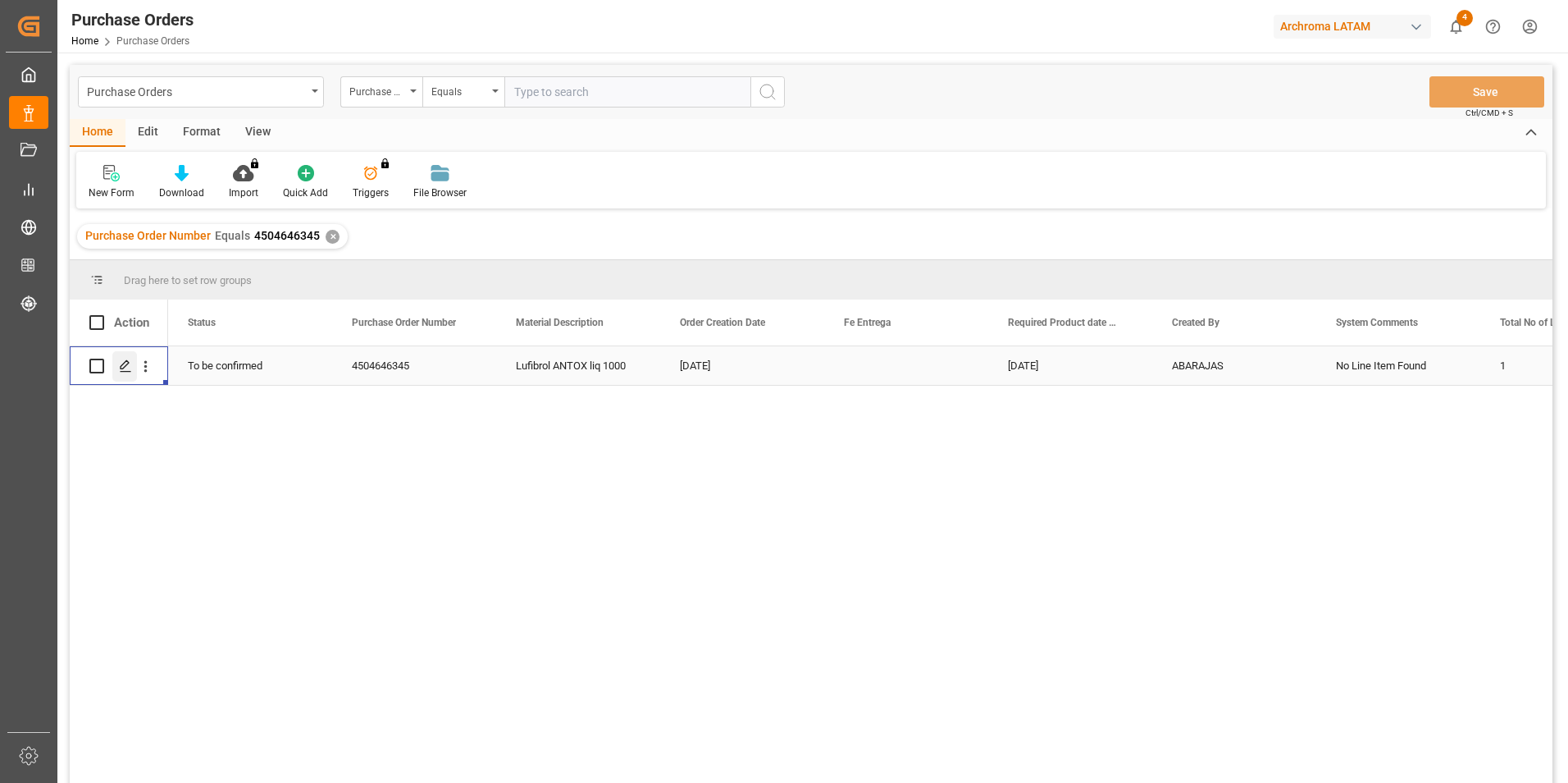
click at [121, 370] on icon "Press SPACE to select this row." at bounding box center [125, 365] width 13 height 13
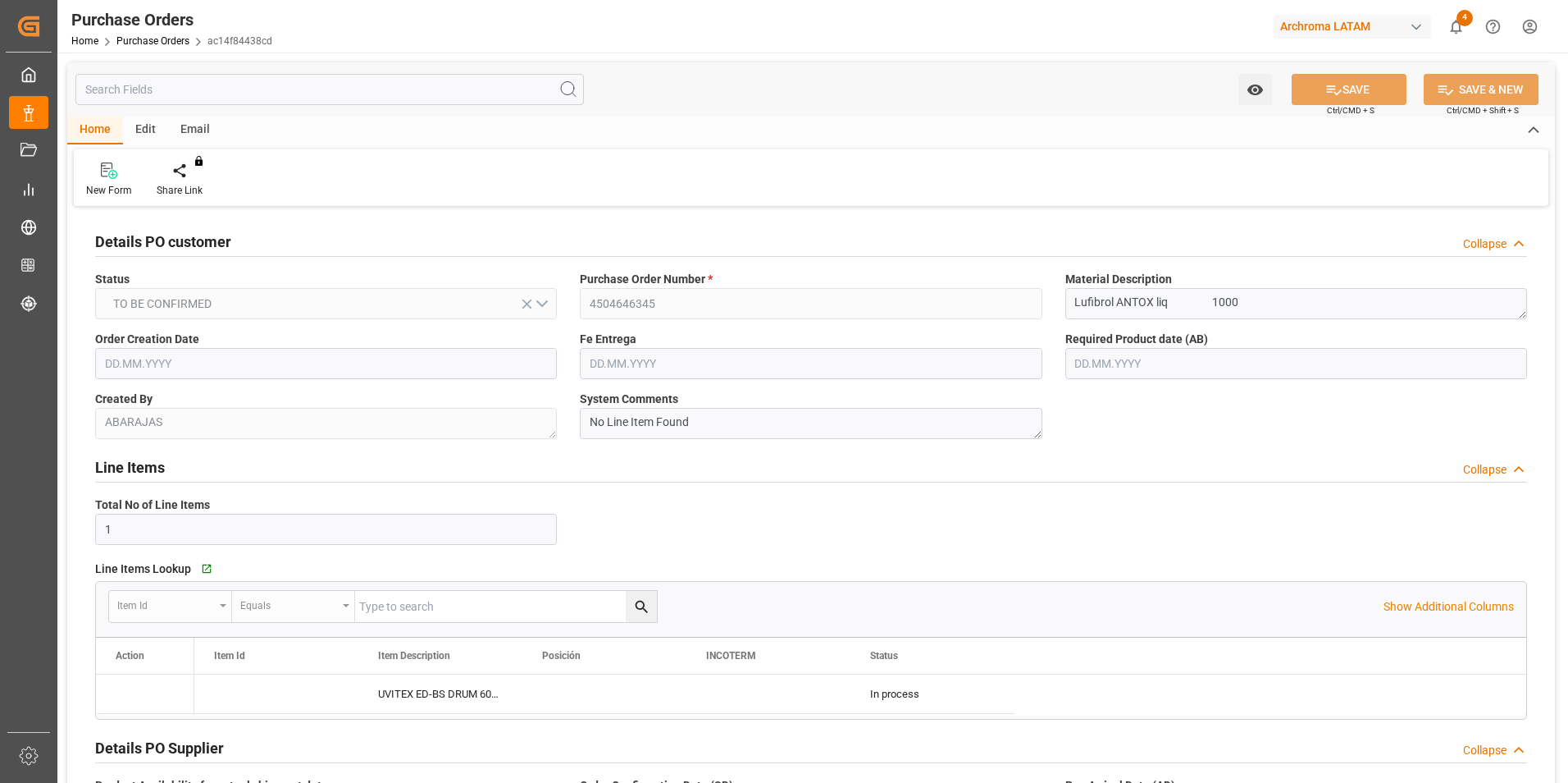
type input "[DATE]"
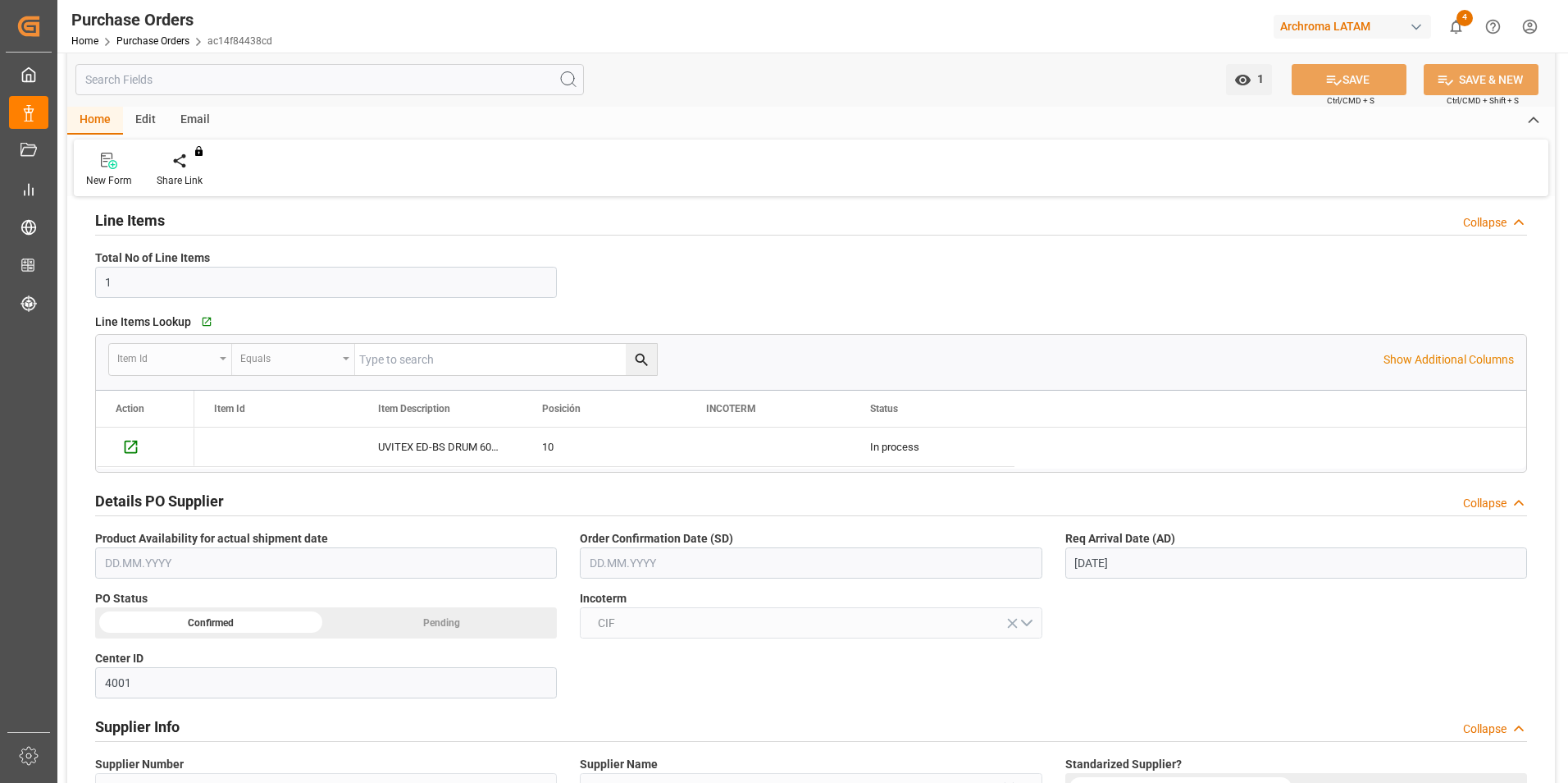
scroll to position [164, 0]
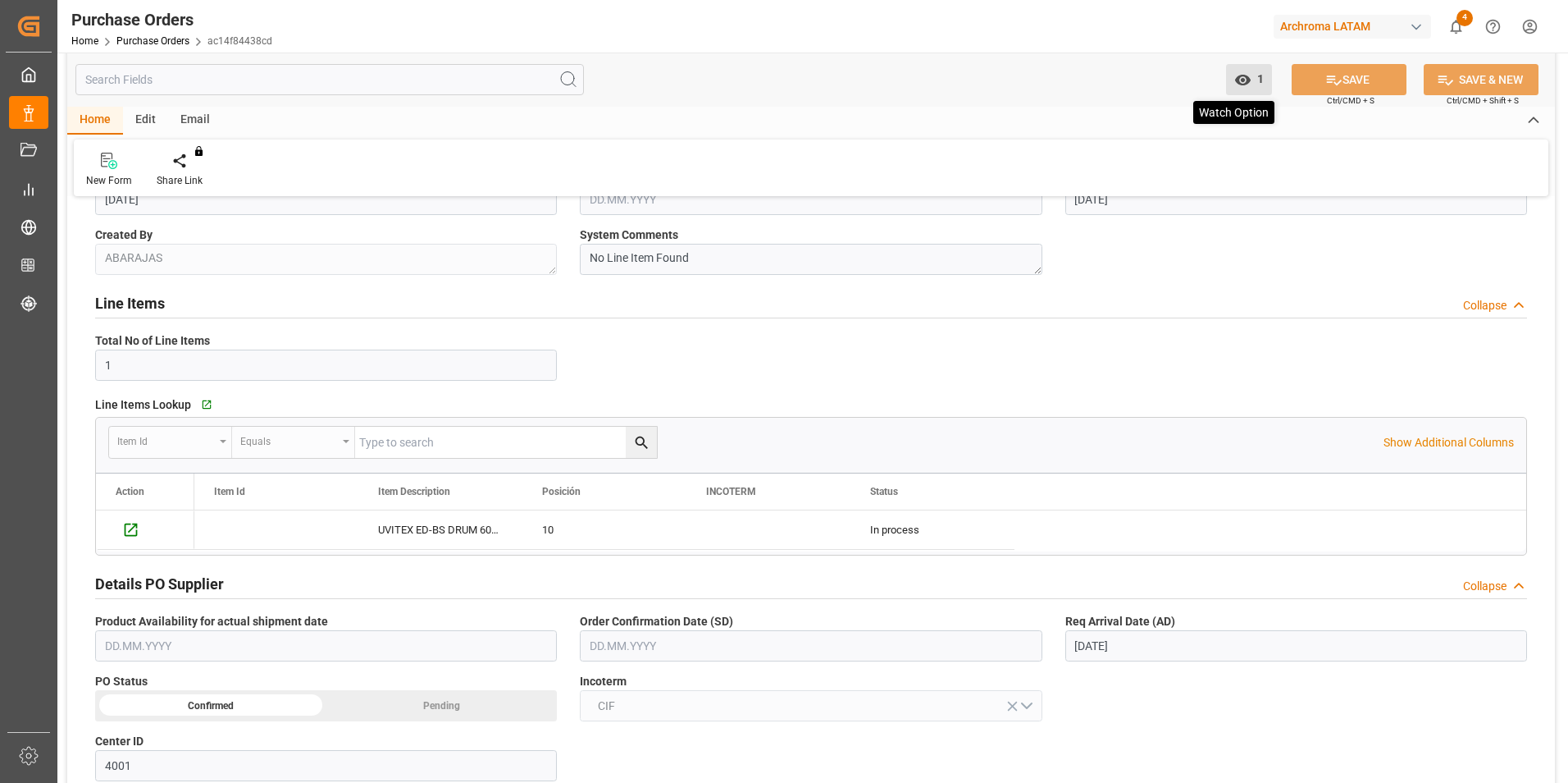
click at [1247, 80] on icon "open menu" at bounding box center [1243, 79] width 16 height 11
click at [1143, 121] on span "Start Watching" at bounding box center [1183, 115] width 156 height 17
